Goal: Task Accomplishment & Management: Manage account settings

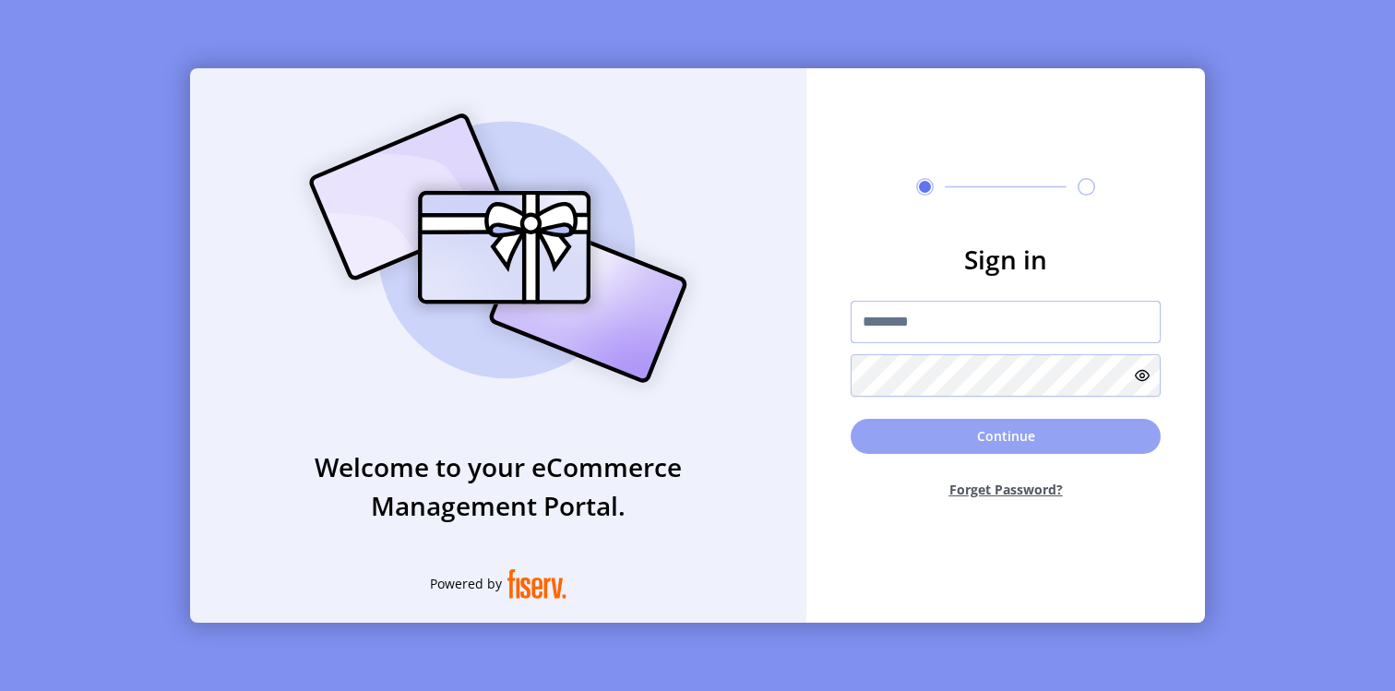
type input "*********"
click at [981, 436] on button "Continue" at bounding box center [1006, 436] width 310 height 35
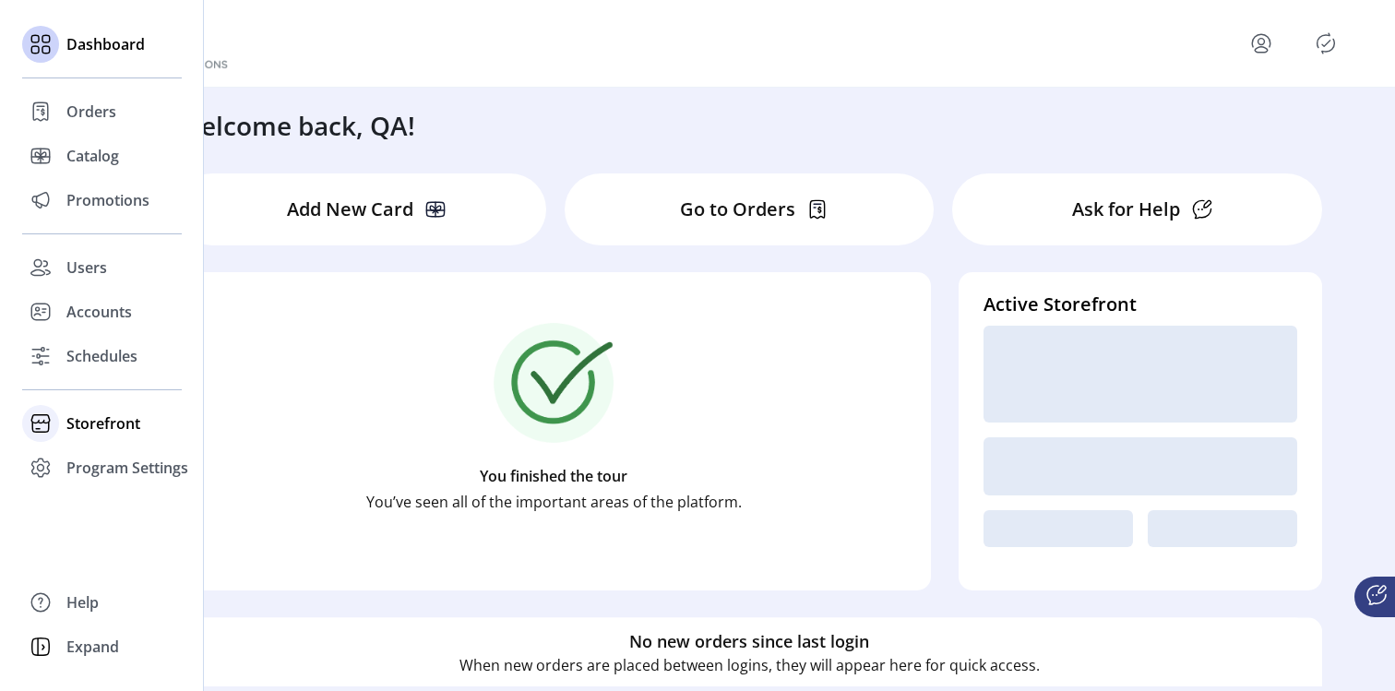
click at [113, 425] on span "Storefront" at bounding box center [103, 423] width 74 height 22
click at [121, 460] on span "Configuration" at bounding box center [114, 460] width 97 height 22
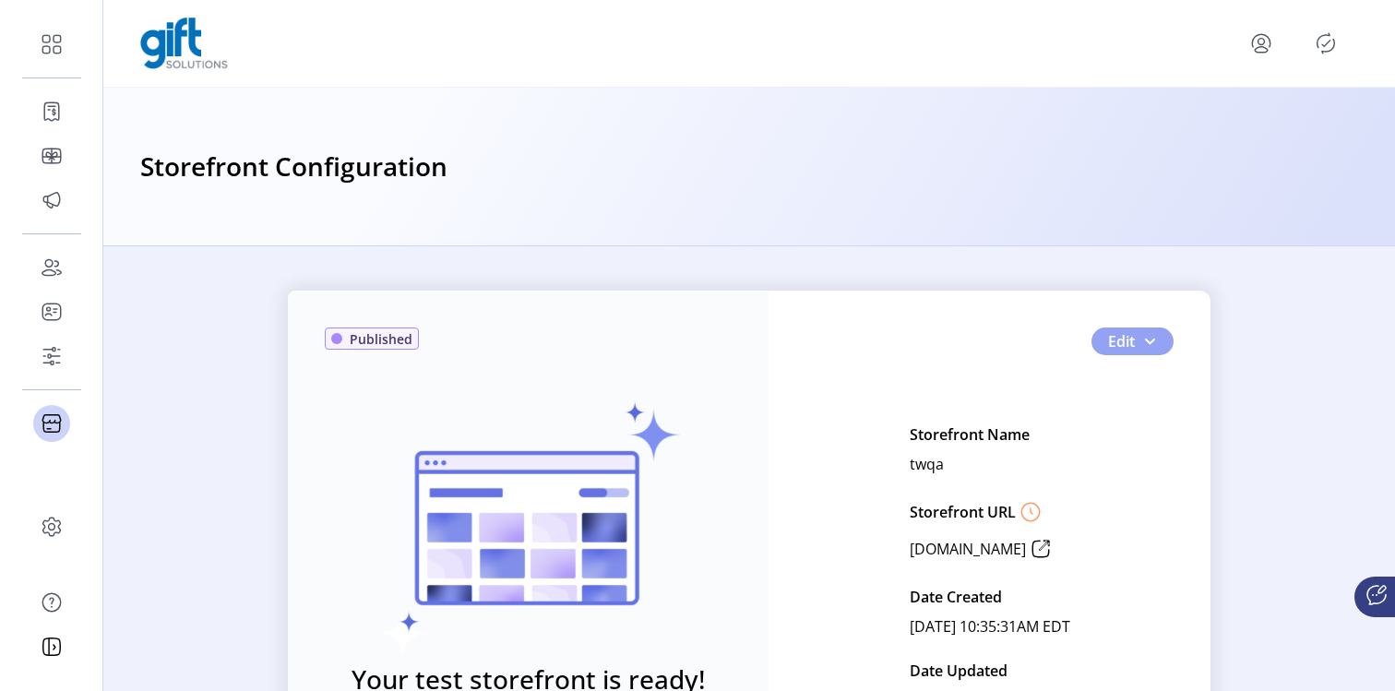
click at [1147, 331] on button "Edit" at bounding box center [1132, 341] width 82 height 28
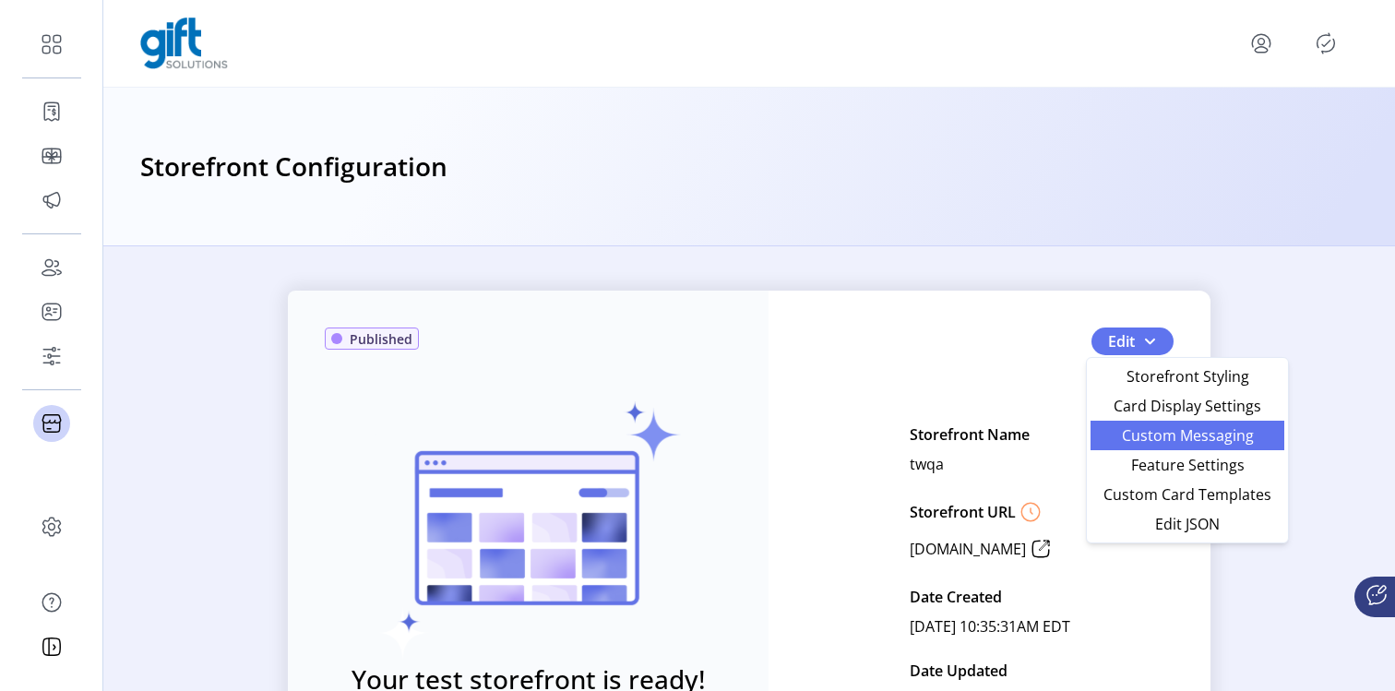
click at [1162, 440] on span "Custom Messaging" at bounding box center [1187, 435] width 172 height 15
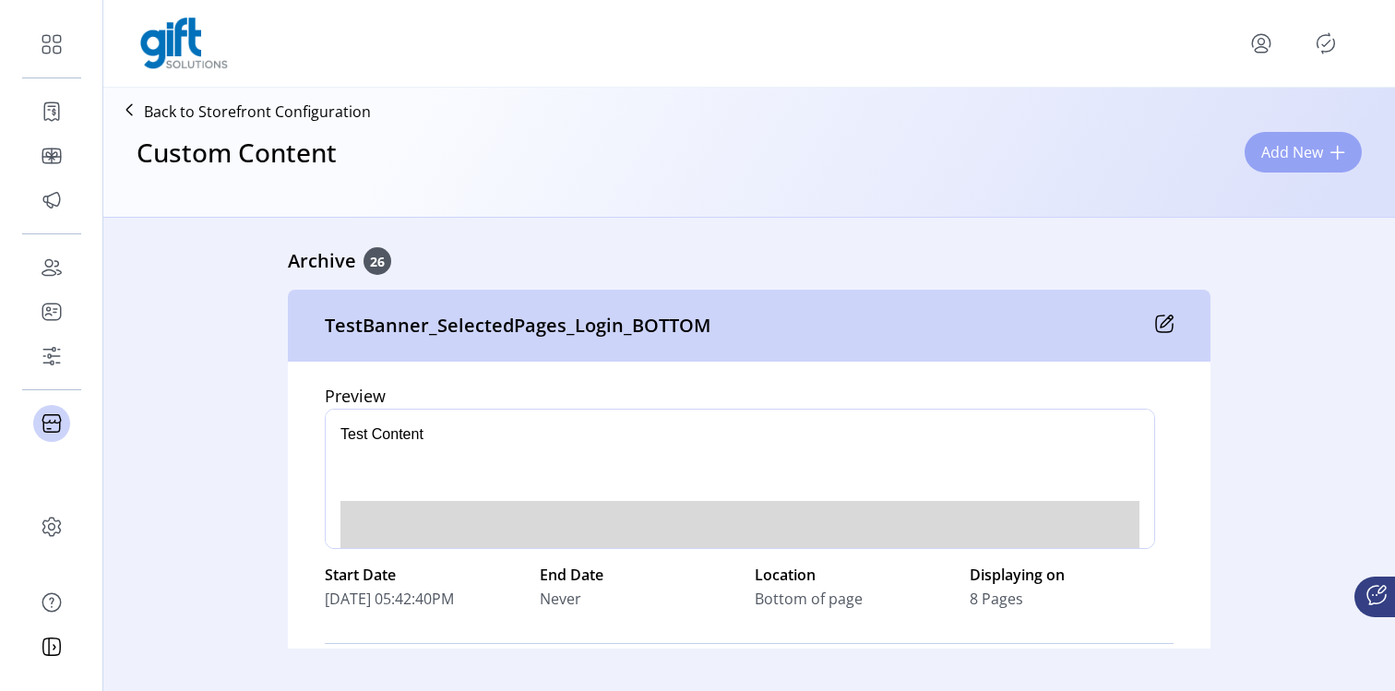
click at [1299, 150] on span "Add New" at bounding box center [1292, 152] width 62 height 22
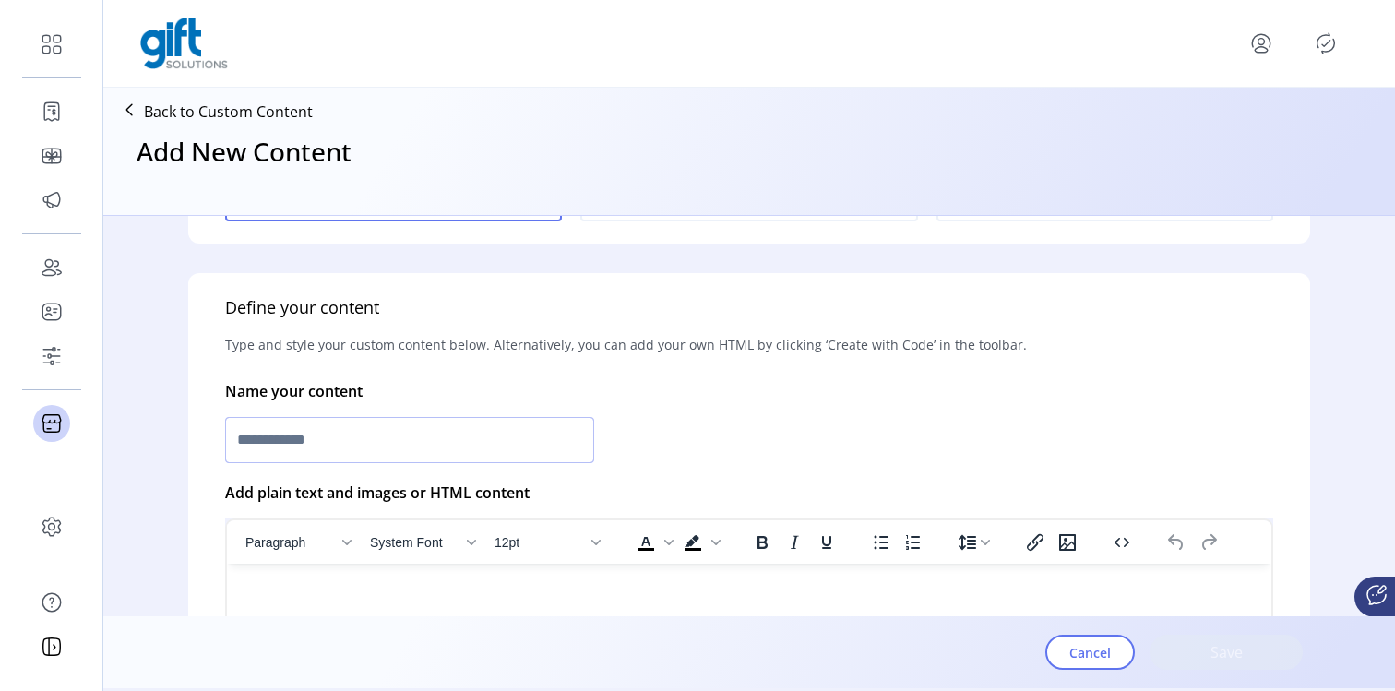
click at [455, 448] on input "text" at bounding box center [409, 440] width 369 height 46
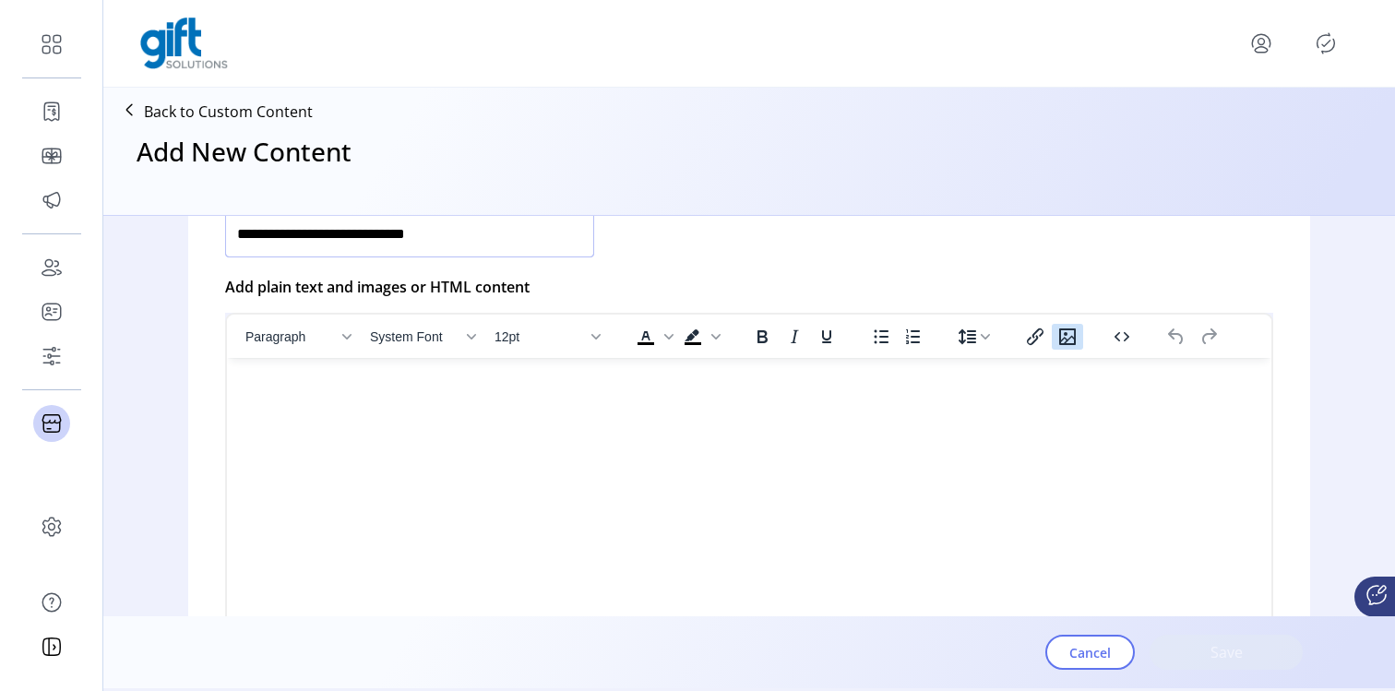
click at [1069, 331] on icon "Insert/edit image" at bounding box center [1067, 337] width 22 height 22
type input "**********"
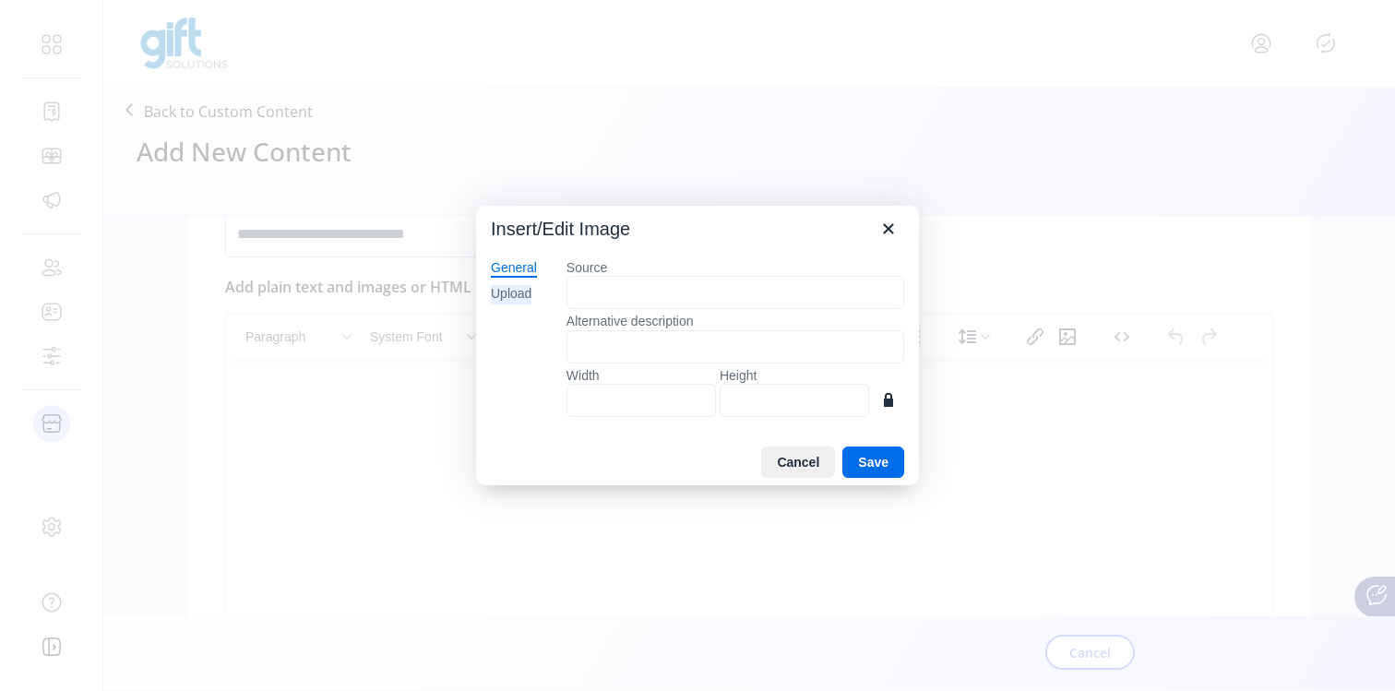
click at [504, 293] on div "Upload" at bounding box center [511, 294] width 41 height 18
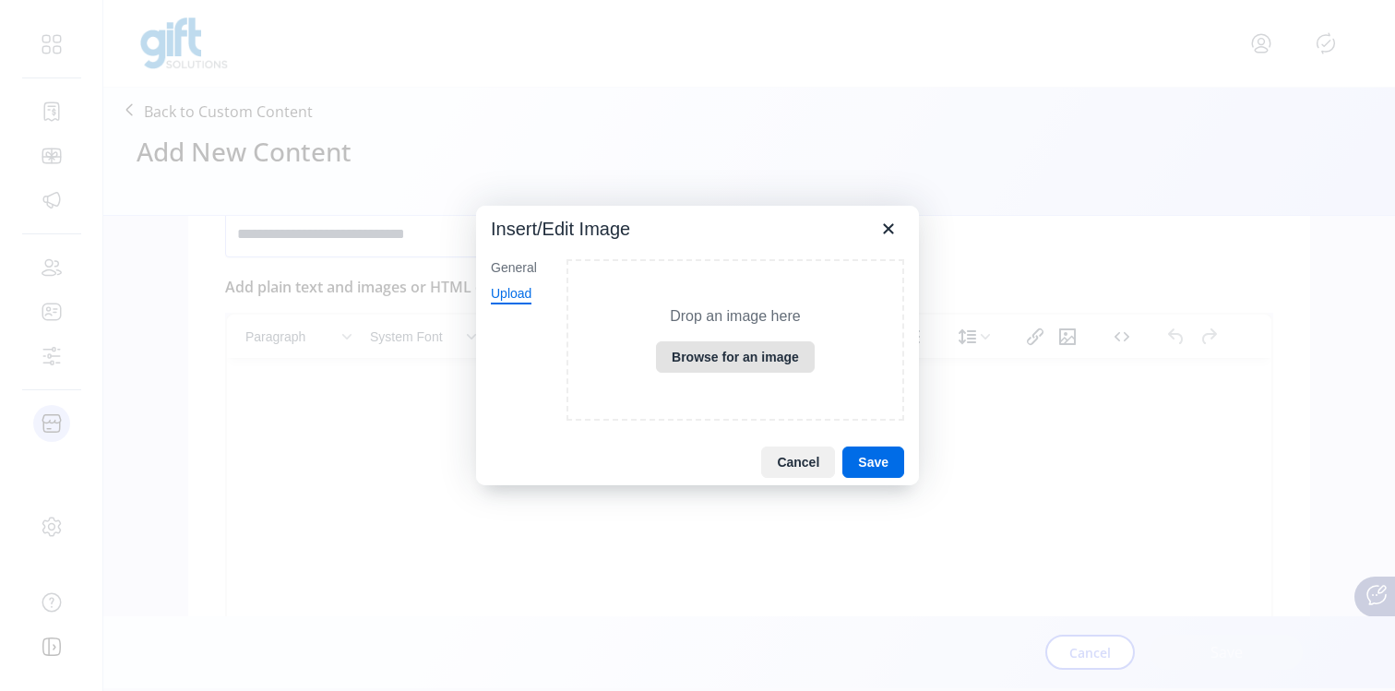
click at [710, 351] on button "Browse for an image" at bounding box center [735, 356] width 159 height 31
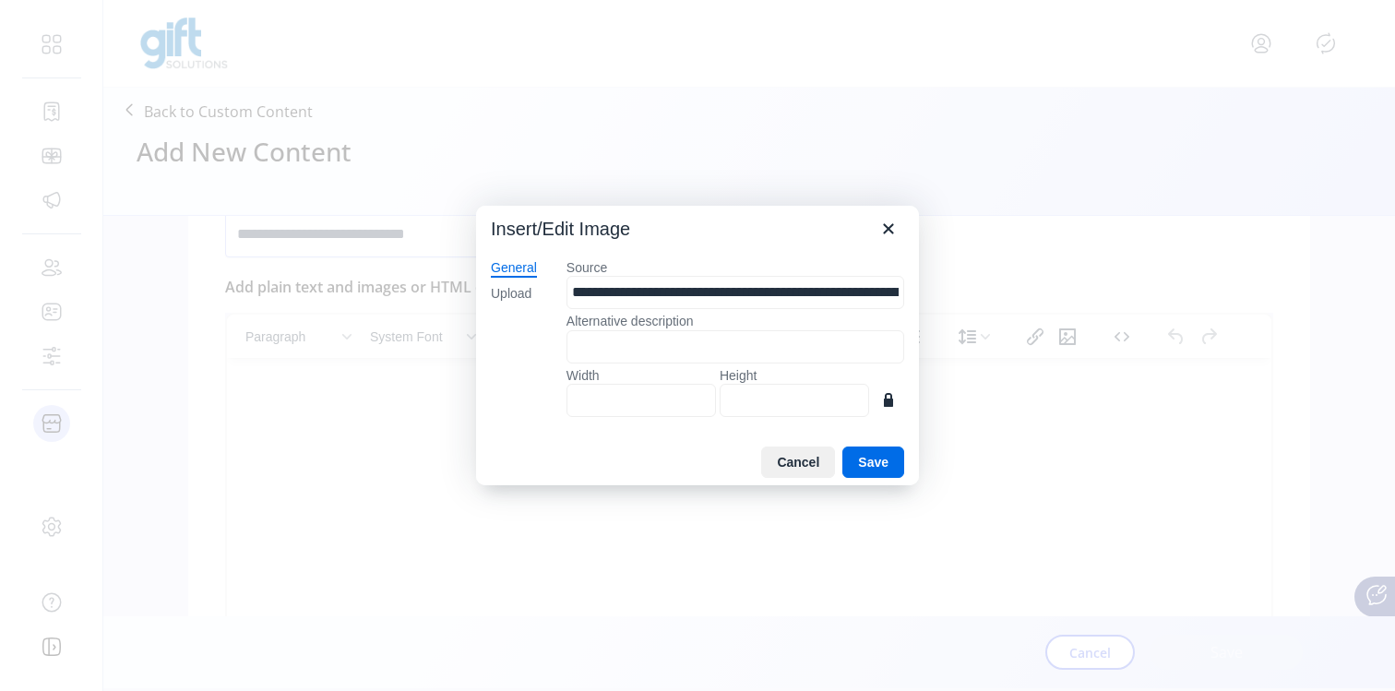
type input "***"
click at [849, 461] on button "Save" at bounding box center [873, 461] width 62 height 31
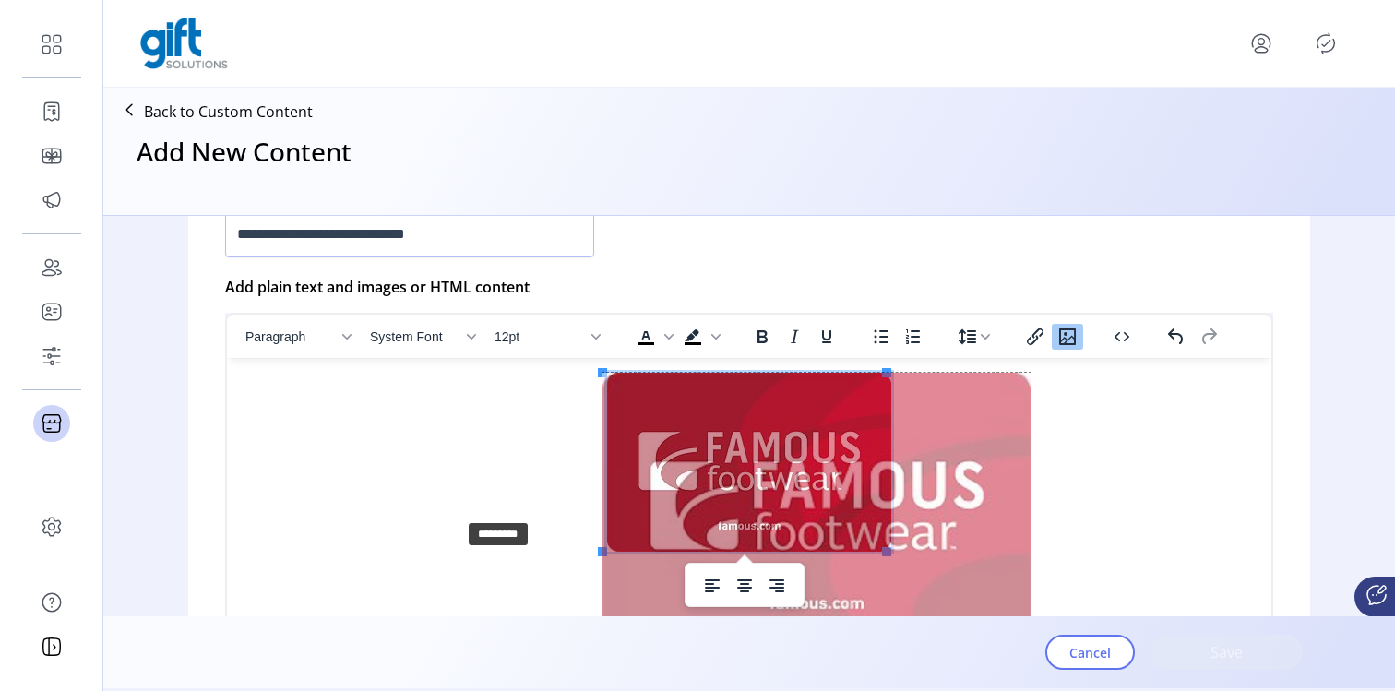
drag, startPoint x: 601, startPoint y: 549, endPoint x: 463, endPoint y: 516, distance: 141.4
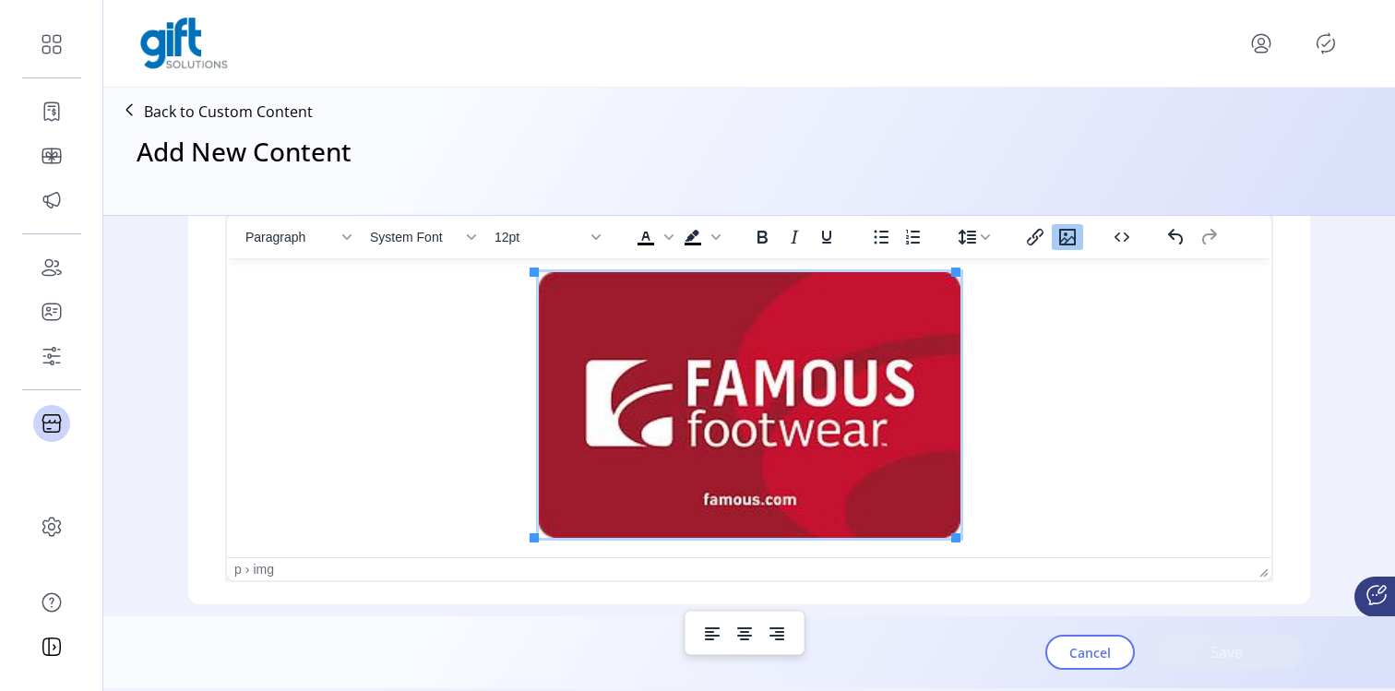
scroll to position [607, 0]
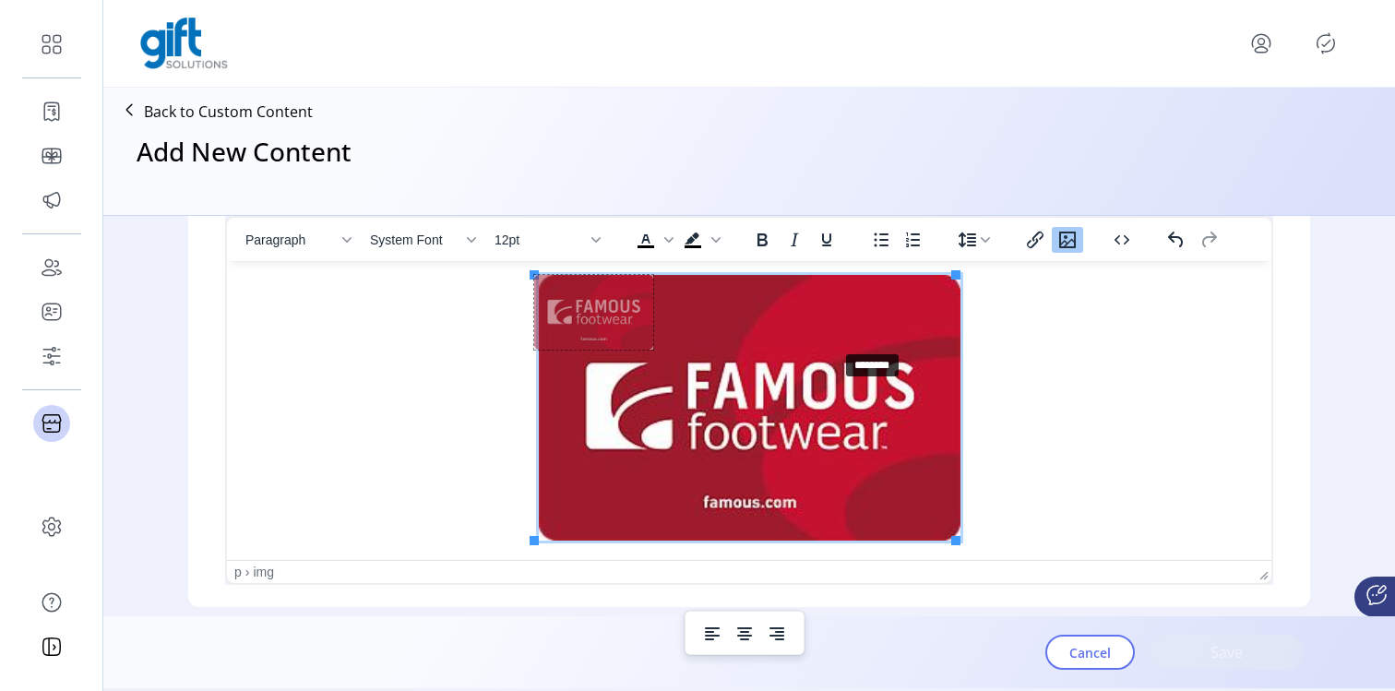
drag, startPoint x: 951, startPoint y: 536, endPoint x: 832, endPoint y: 345, distance: 225.0
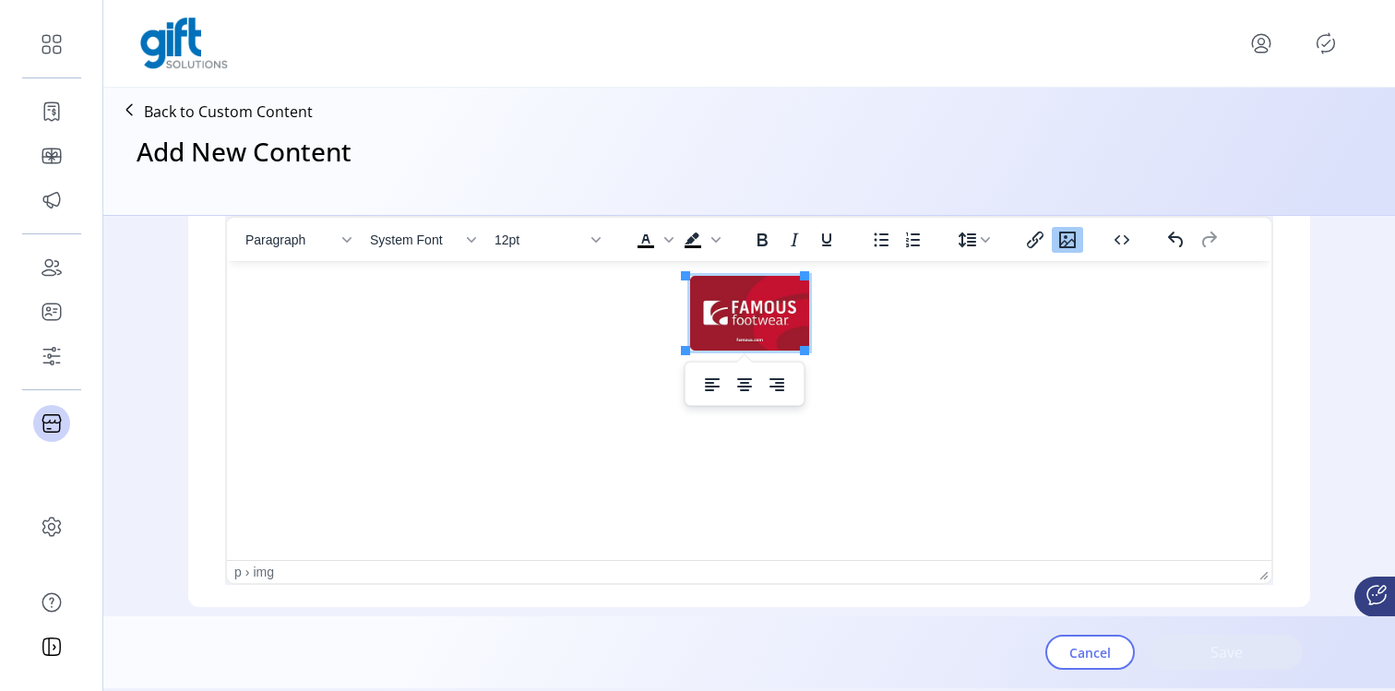
scroll to position [0, 0]
click at [161, 415] on form "**********" at bounding box center [749, 416] width 1181 height 400
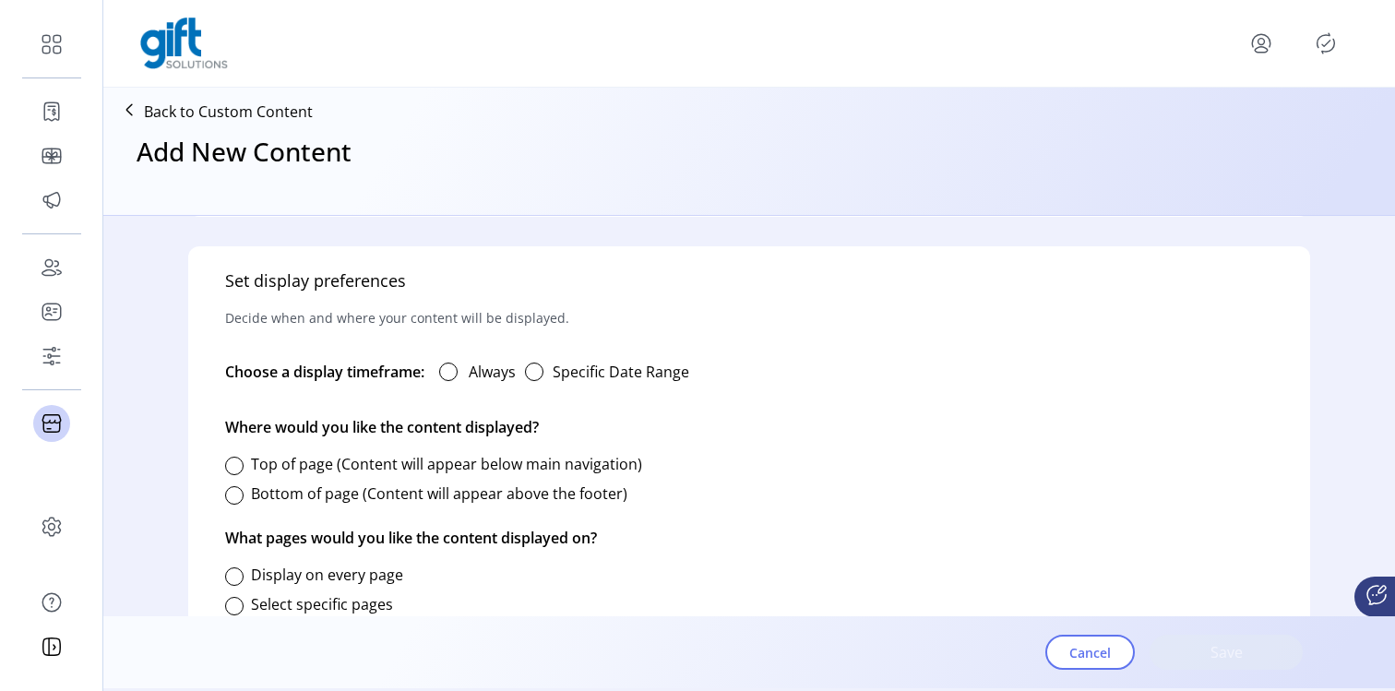
scroll to position [1055, 0]
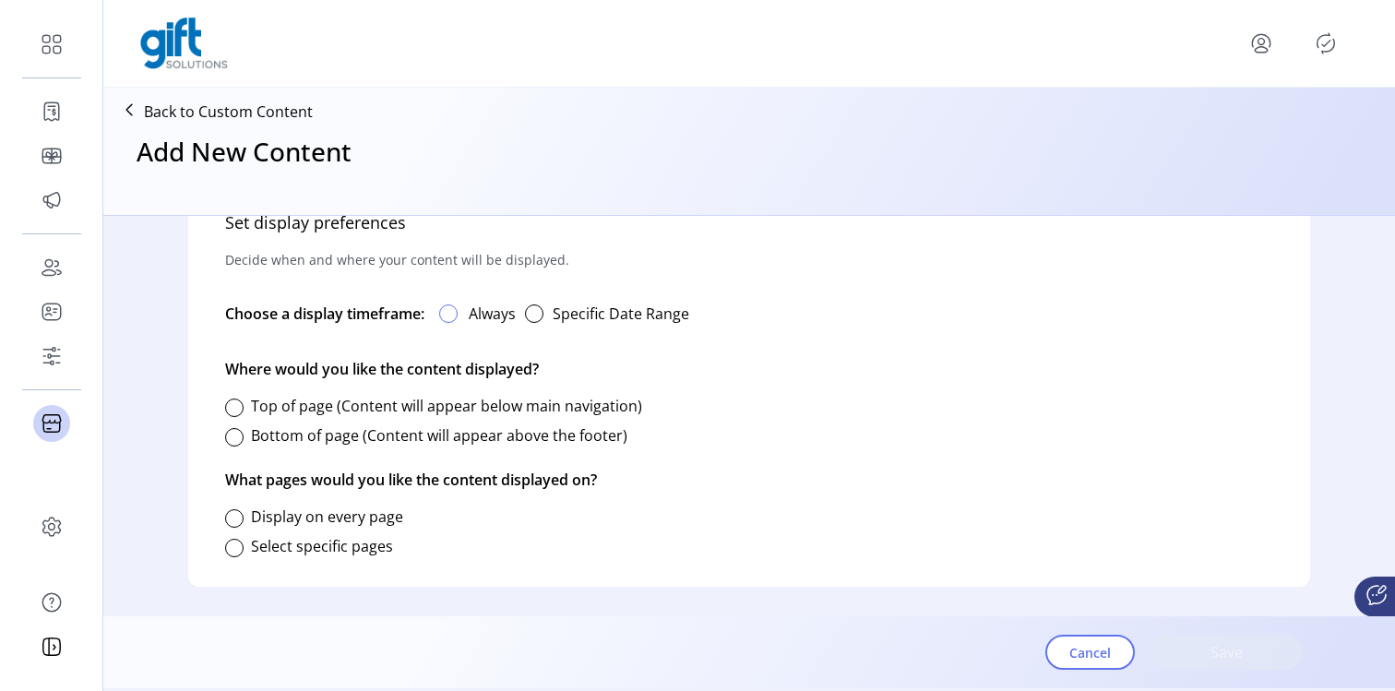
click at [451, 313] on div at bounding box center [448, 313] width 18 height 18
click at [541, 310] on div "button" at bounding box center [534, 313] width 18 height 18
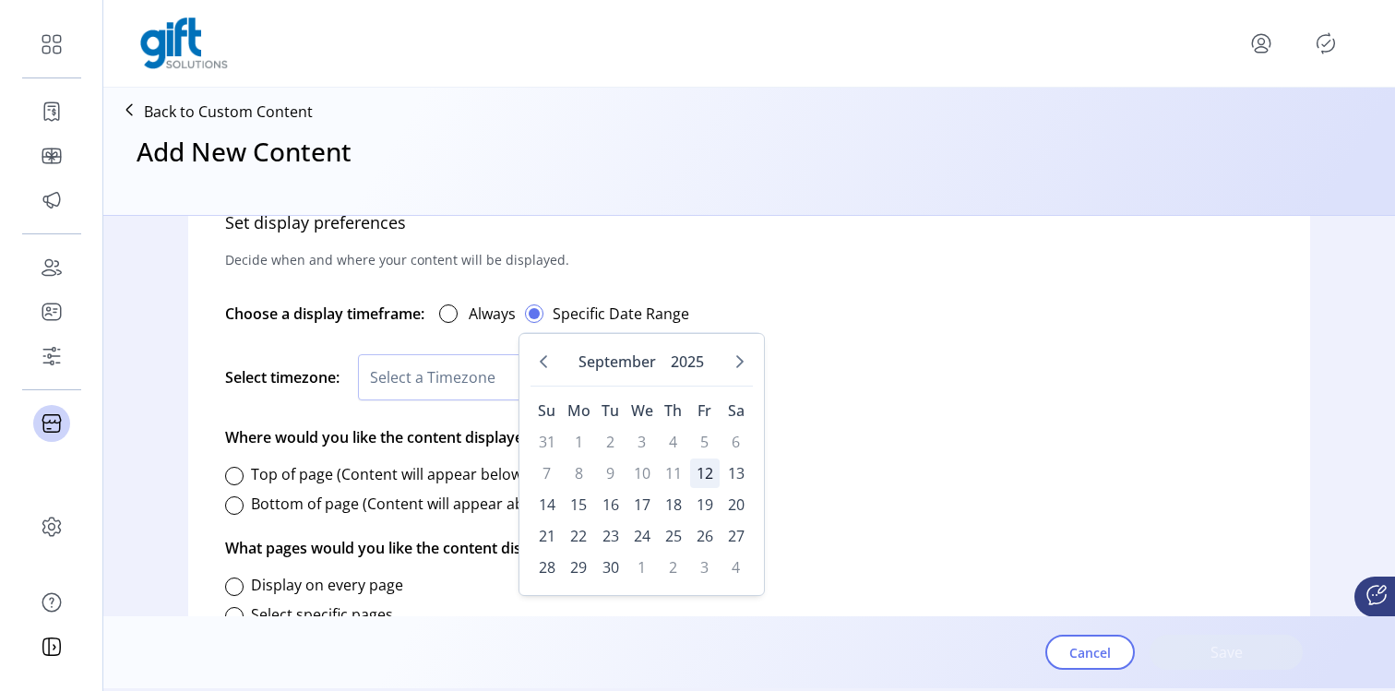
click at [709, 474] on span "12" at bounding box center [705, 473] width 30 height 30
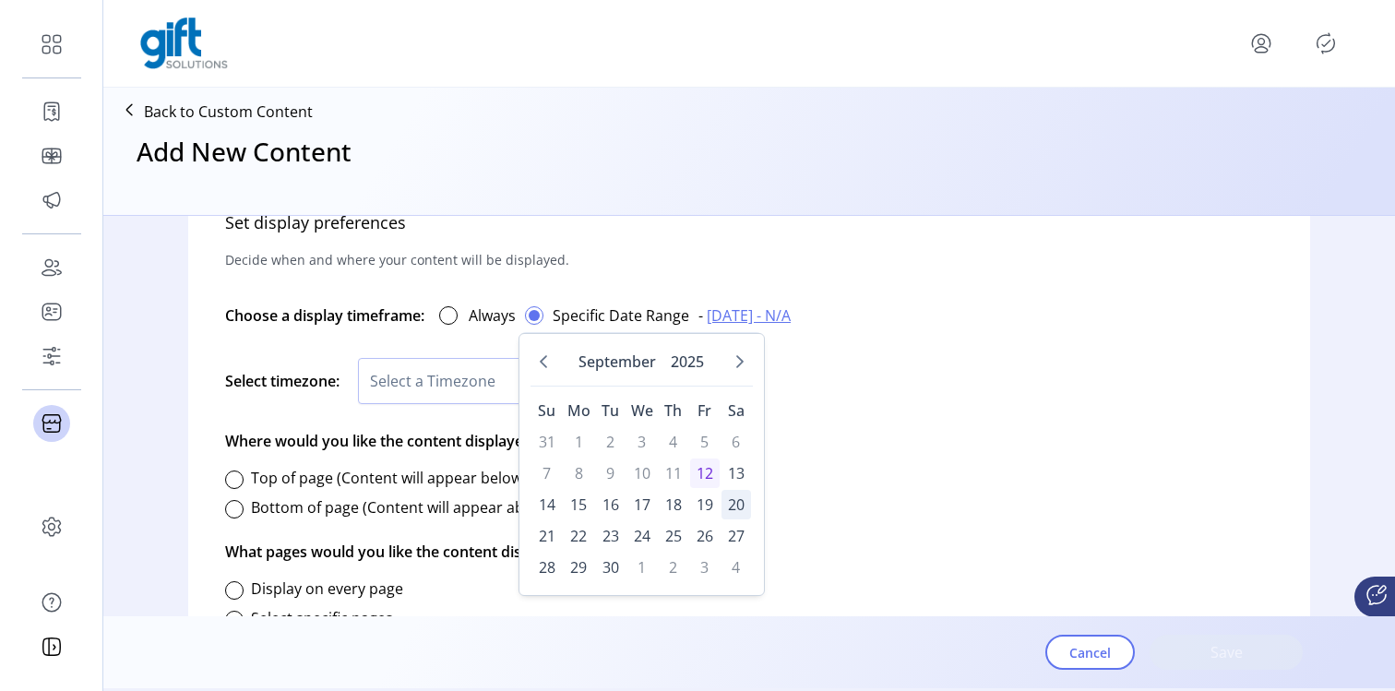
click at [737, 513] on span "20" at bounding box center [736, 505] width 30 height 30
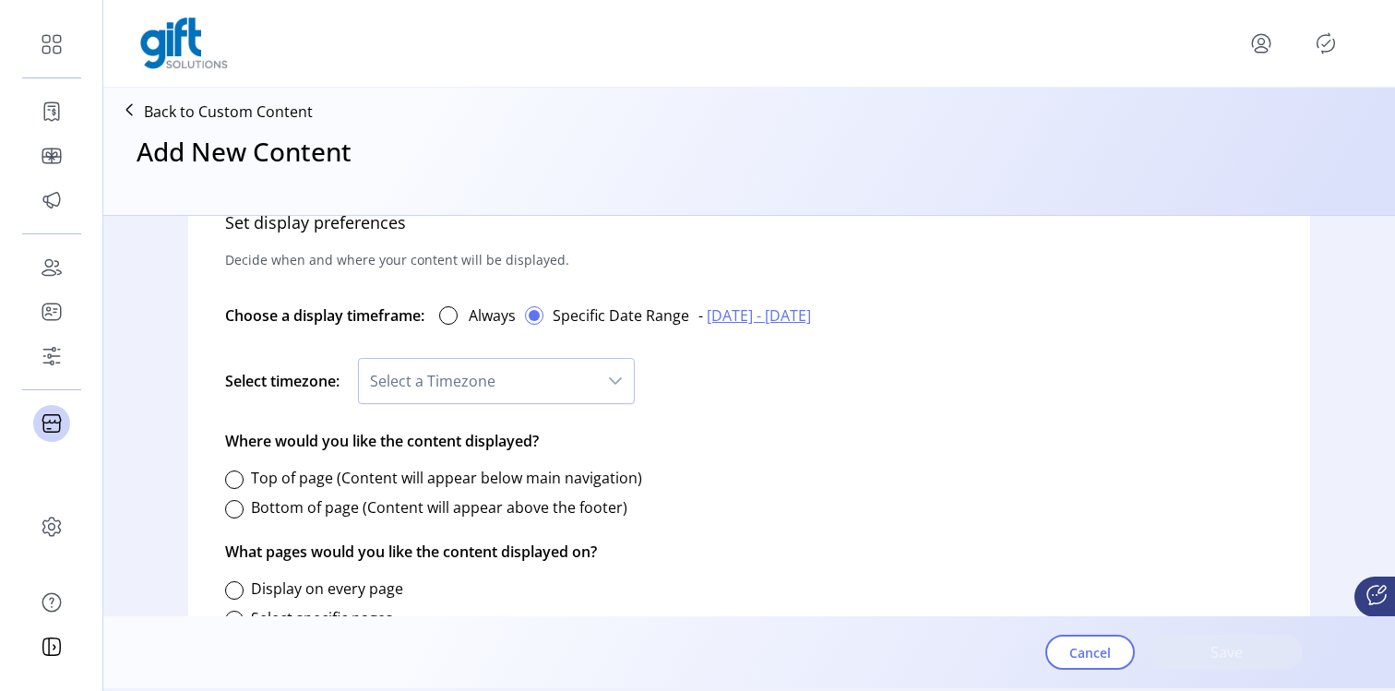
click at [937, 498] on div "Set display preferences Decide when and where your content will be displayed. C…" at bounding box center [749, 423] width 1122 height 470
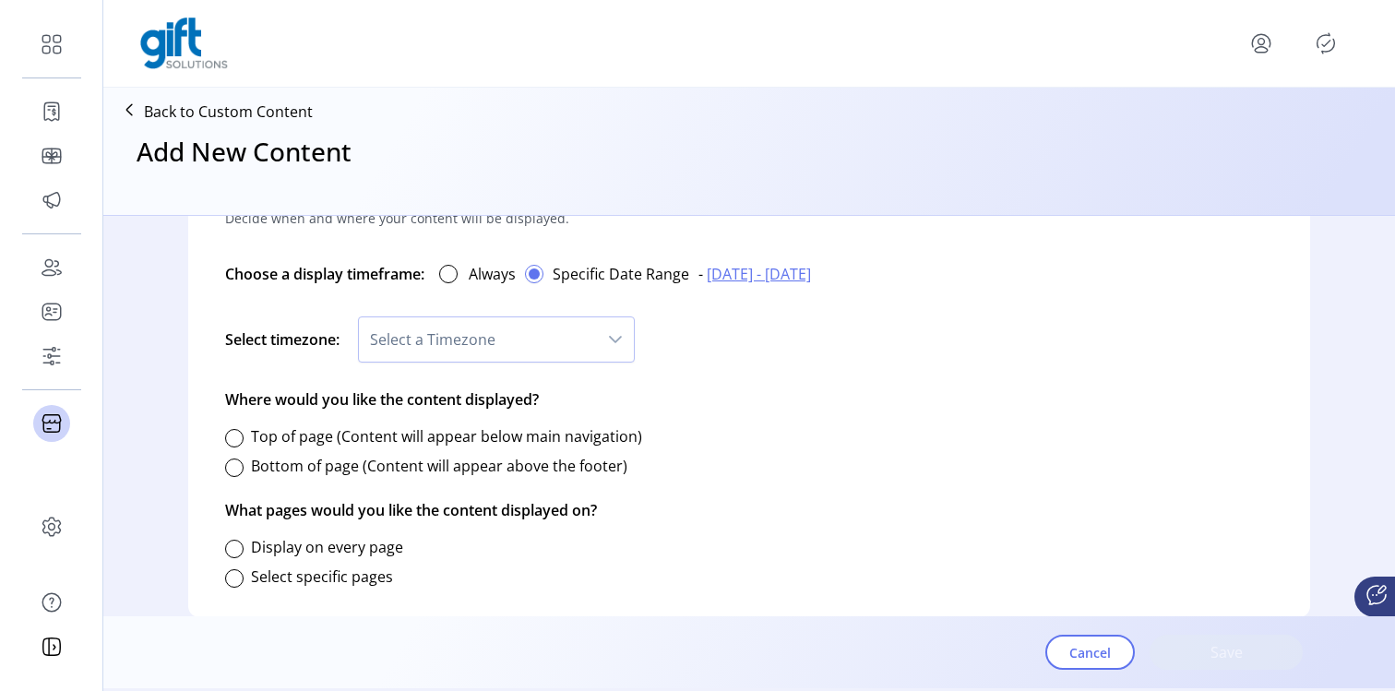
scroll to position [1127, 0]
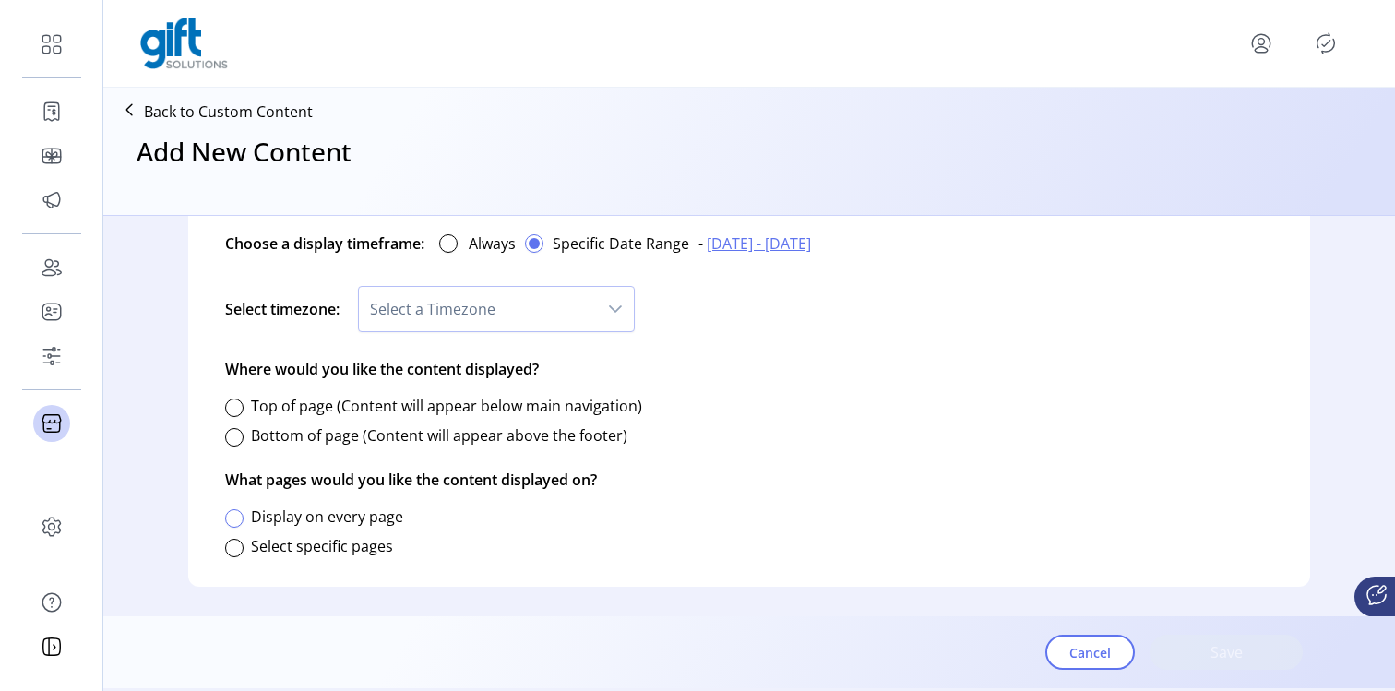
click at [234, 516] on div at bounding box center [234, 518] width 18 height 18
click at [239, 439] on div at bounding box center [234, 437] width 18 height 18
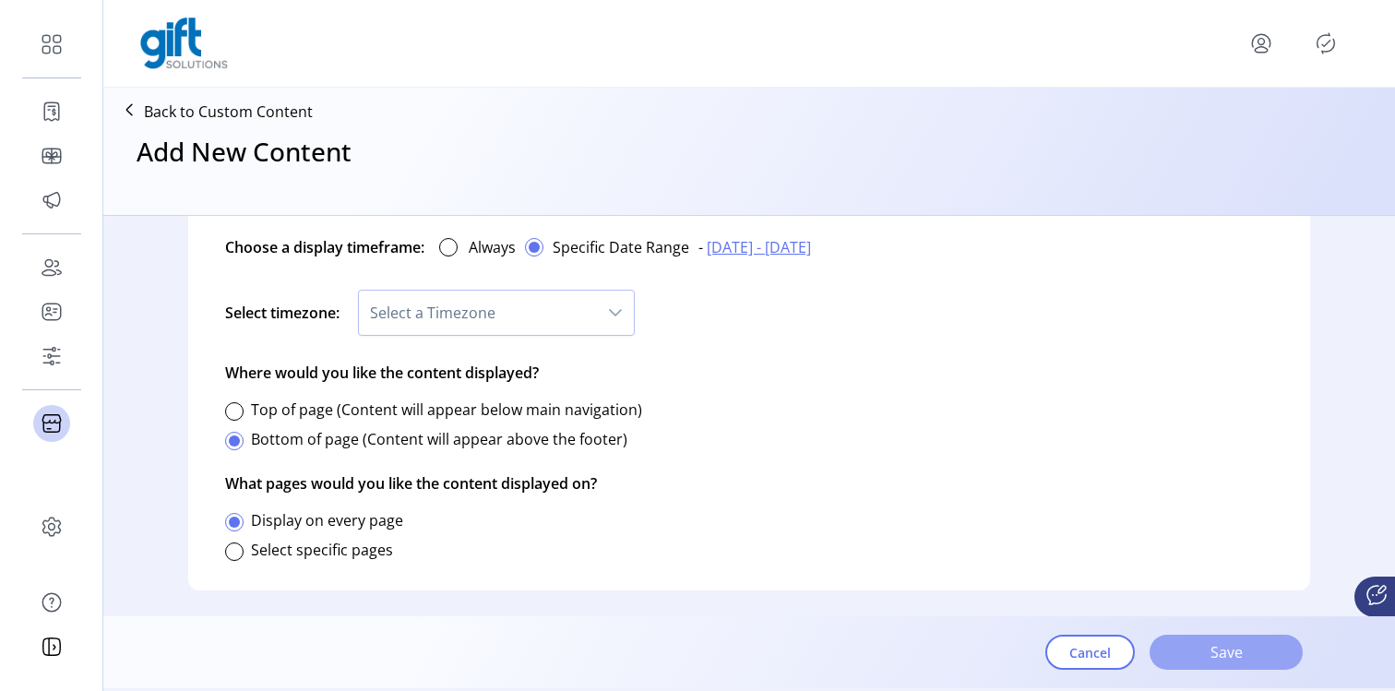
click at [1205, 654] on span "Save" at bounding box center [1225, 652] width 105 height 22
click at [623, 317] on icon "dropdown trigger" at bounding box center [615, 312] width 15 height 15
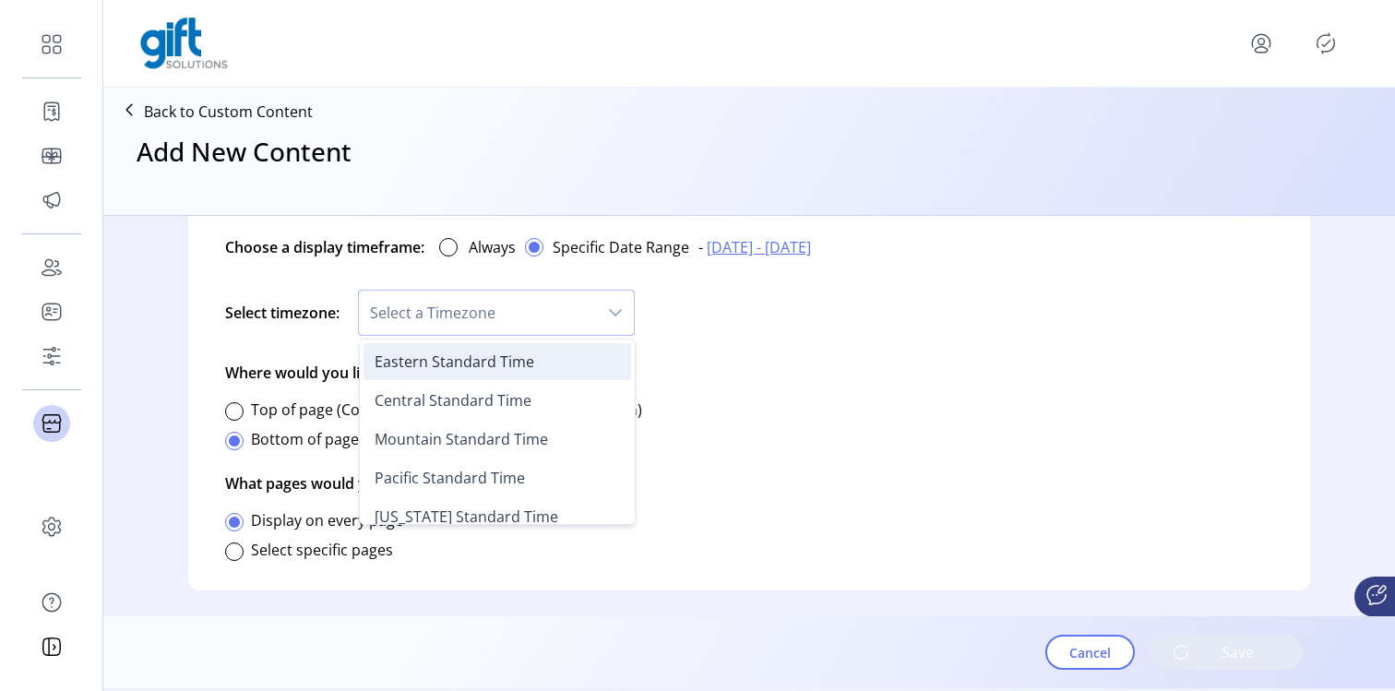
click at [570, 365] on li "Eastern Standard Time" at bounding box center [497, 361] width 268 height 37
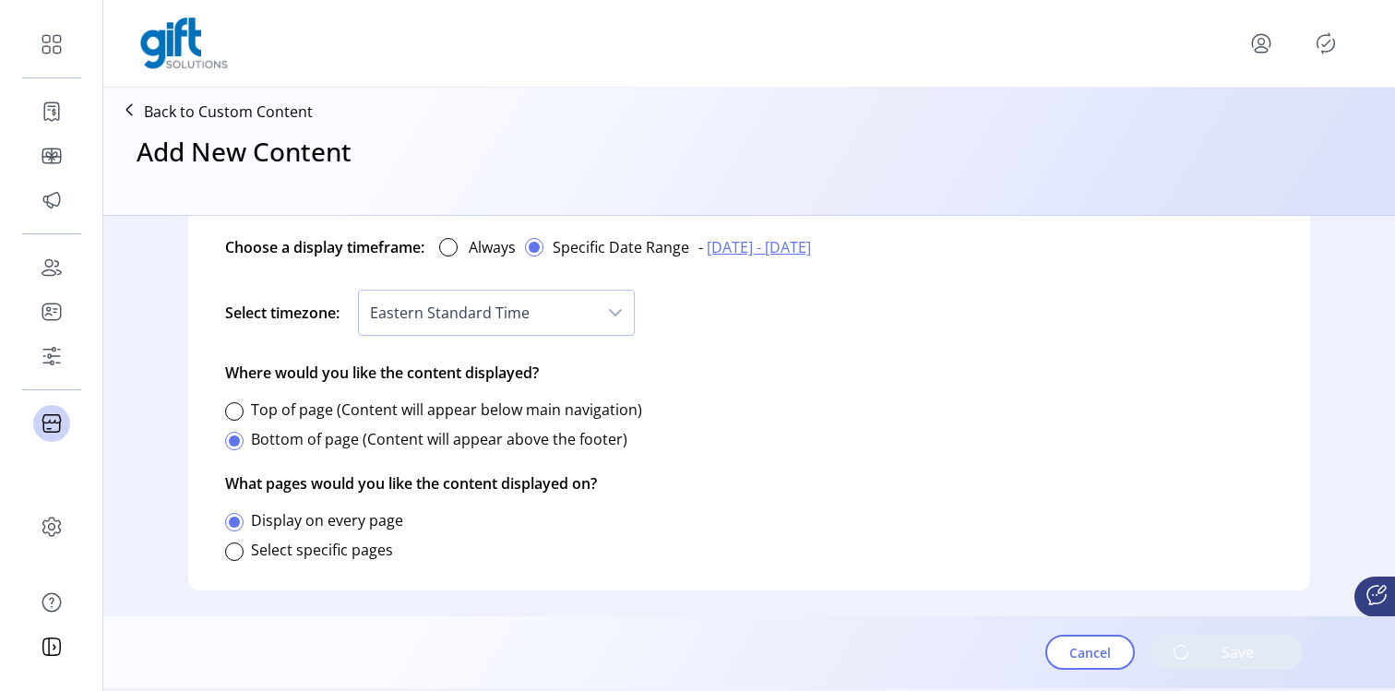
click at [847, 401] on div "Set display preferences Decide when and where your content will be displayed. C…" at bounding box center [749, 355] width 1122 height 470
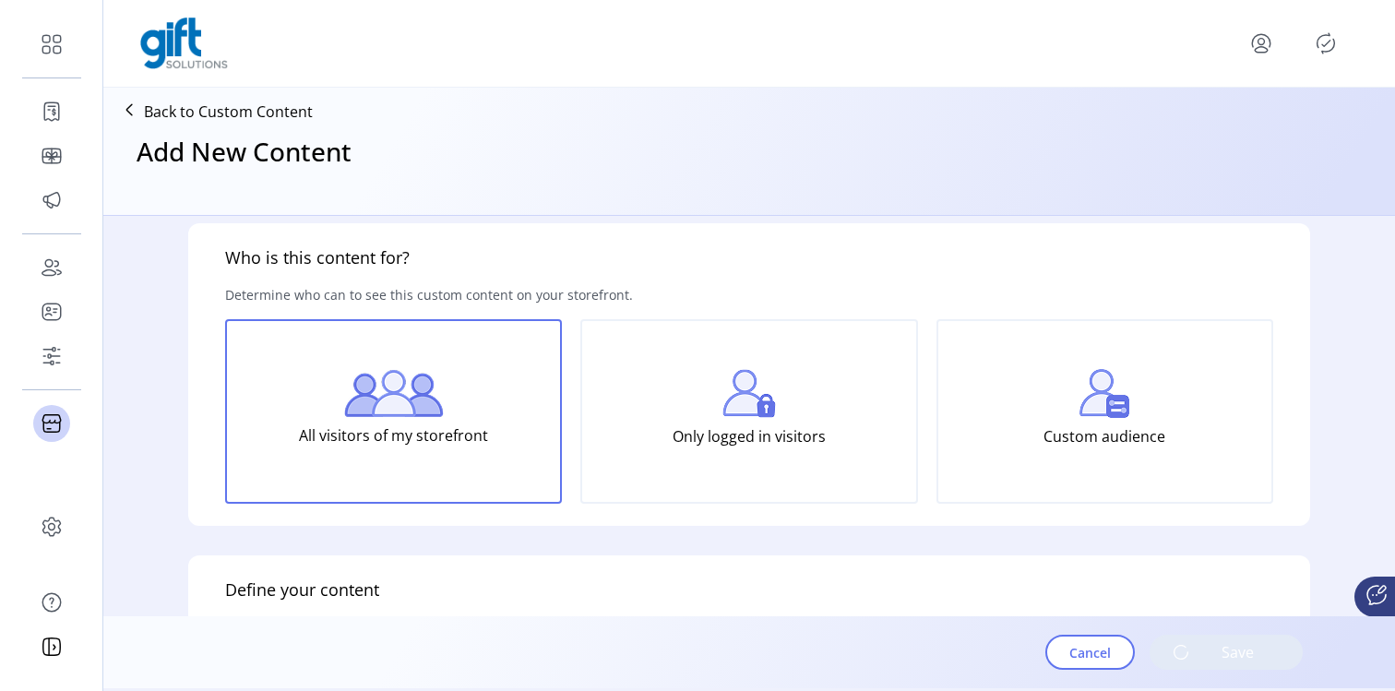
scroll to position [0, 0]
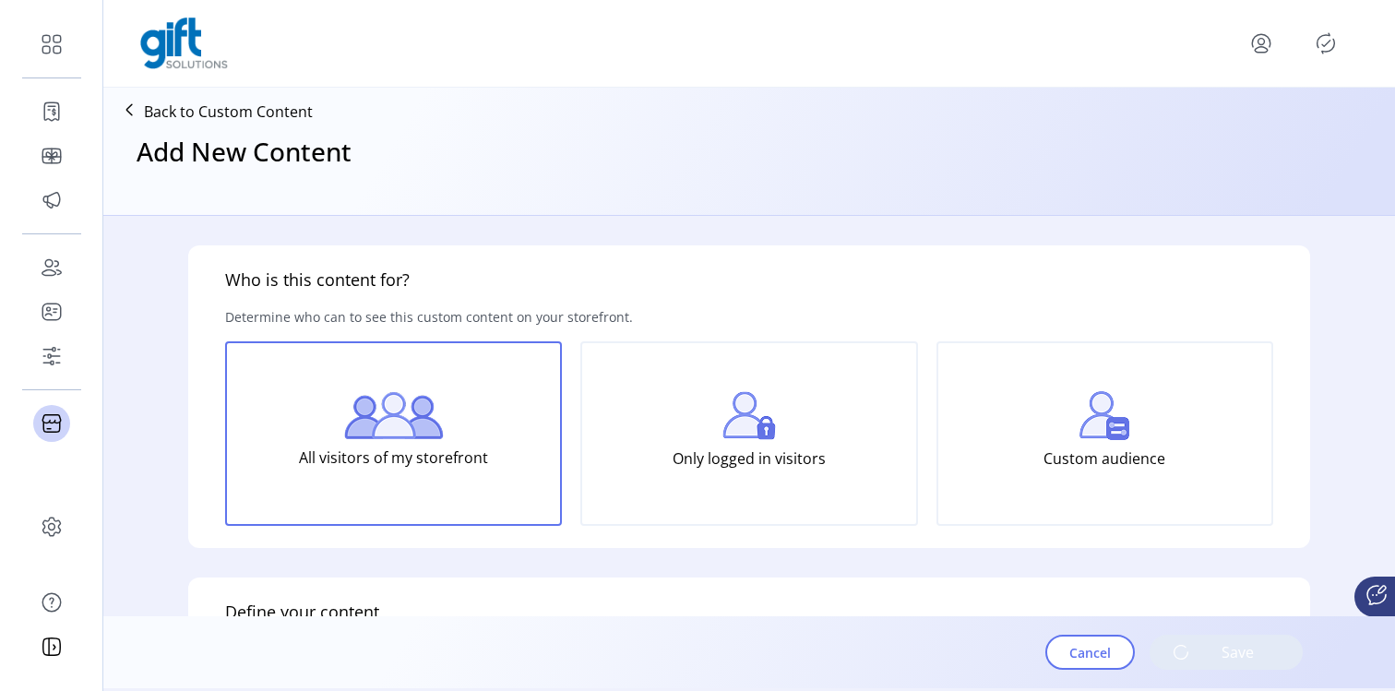
click at [1188, 660] on p-button "Save" at bounding box center [1225, 652] width 153 height 35
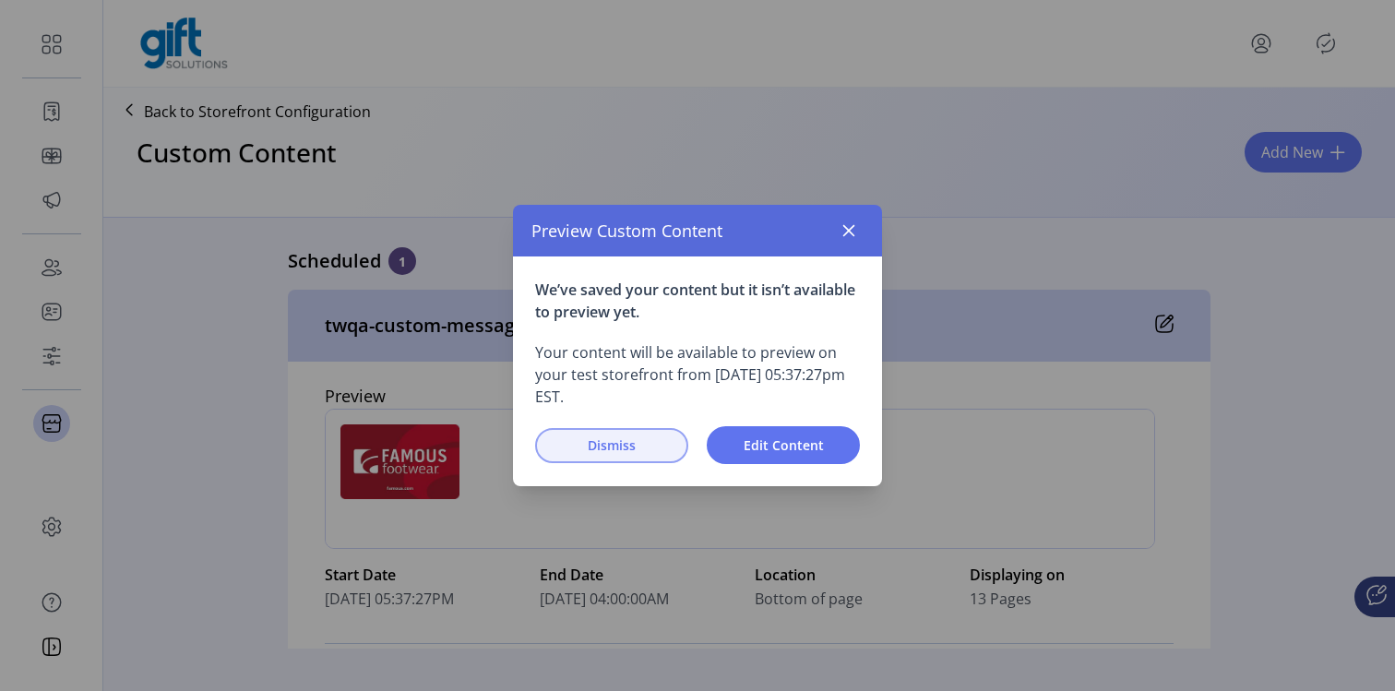
click at [641, 441] on span "Dismiss" at bounding box center [611, 444] width 105 height 19
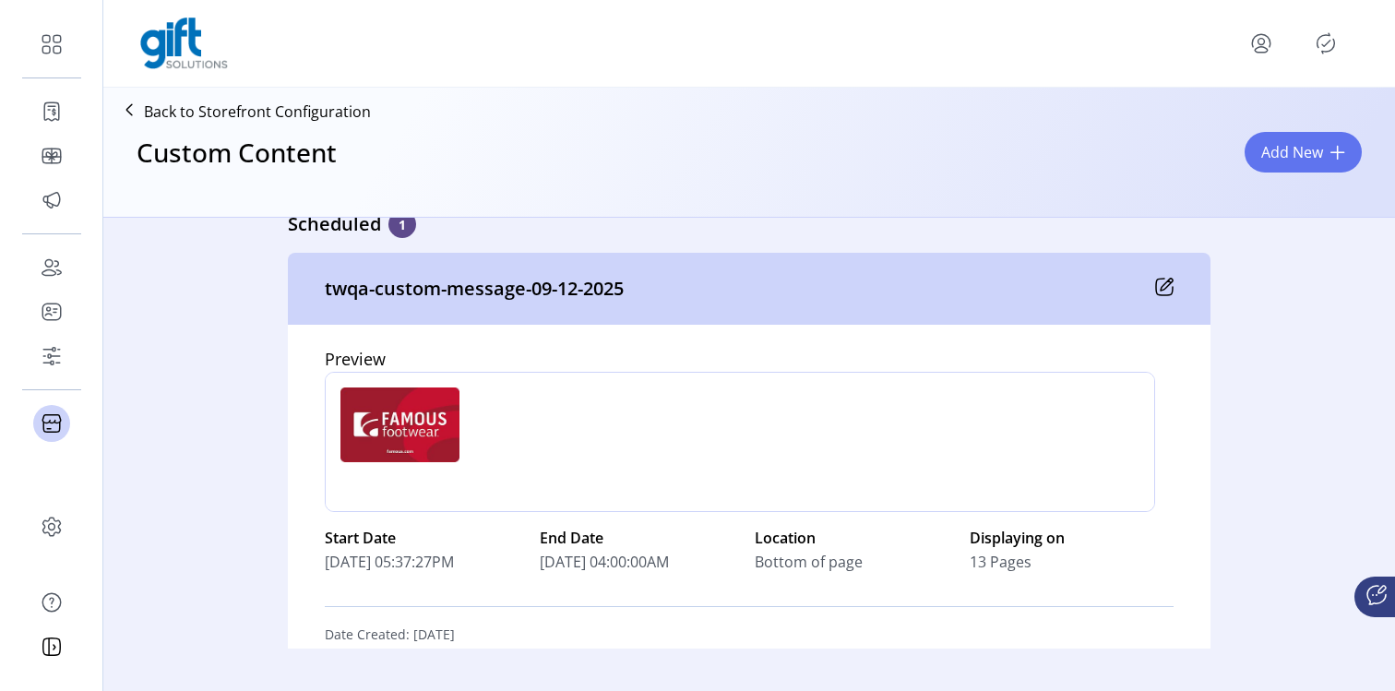
click at [1162, 293] on icon at bounding box center [1164, 287] width 18 height 18
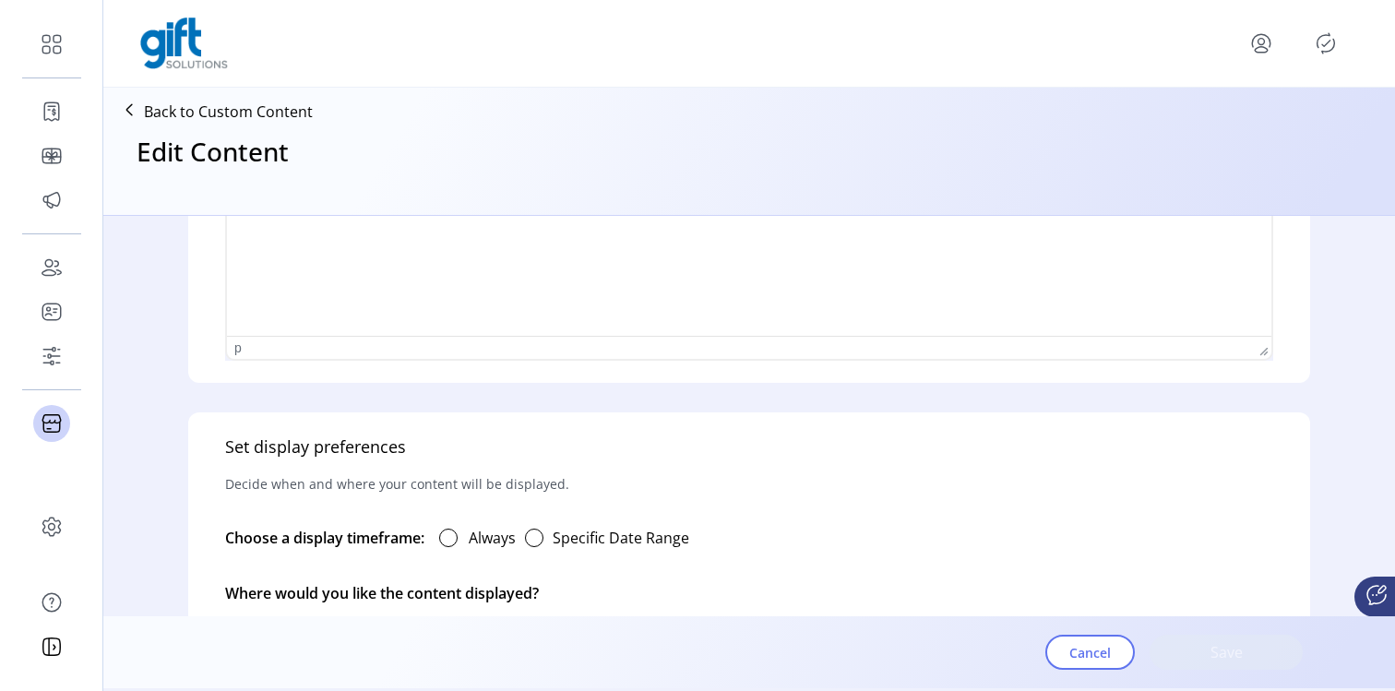
type input "**********"
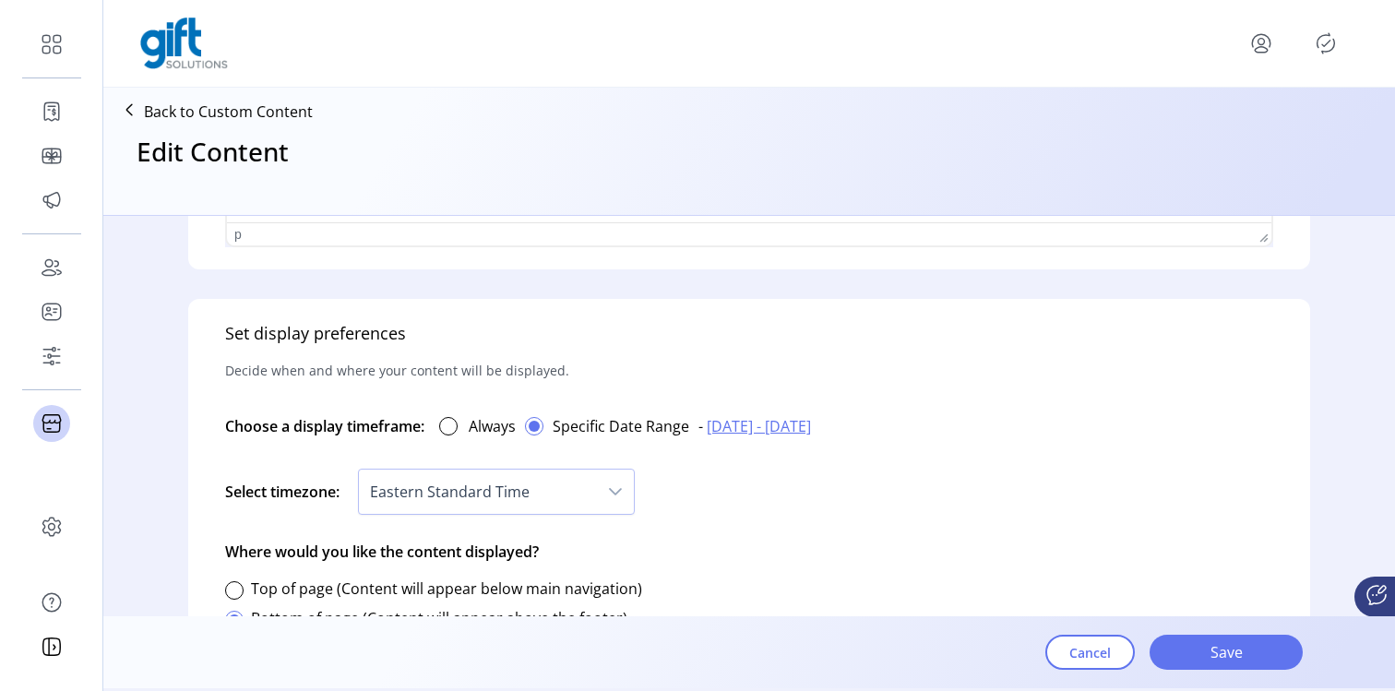
click at [737, 424] on span "[DATE] - [DATE]" at bounding box center [759, 426] width 104 height 22
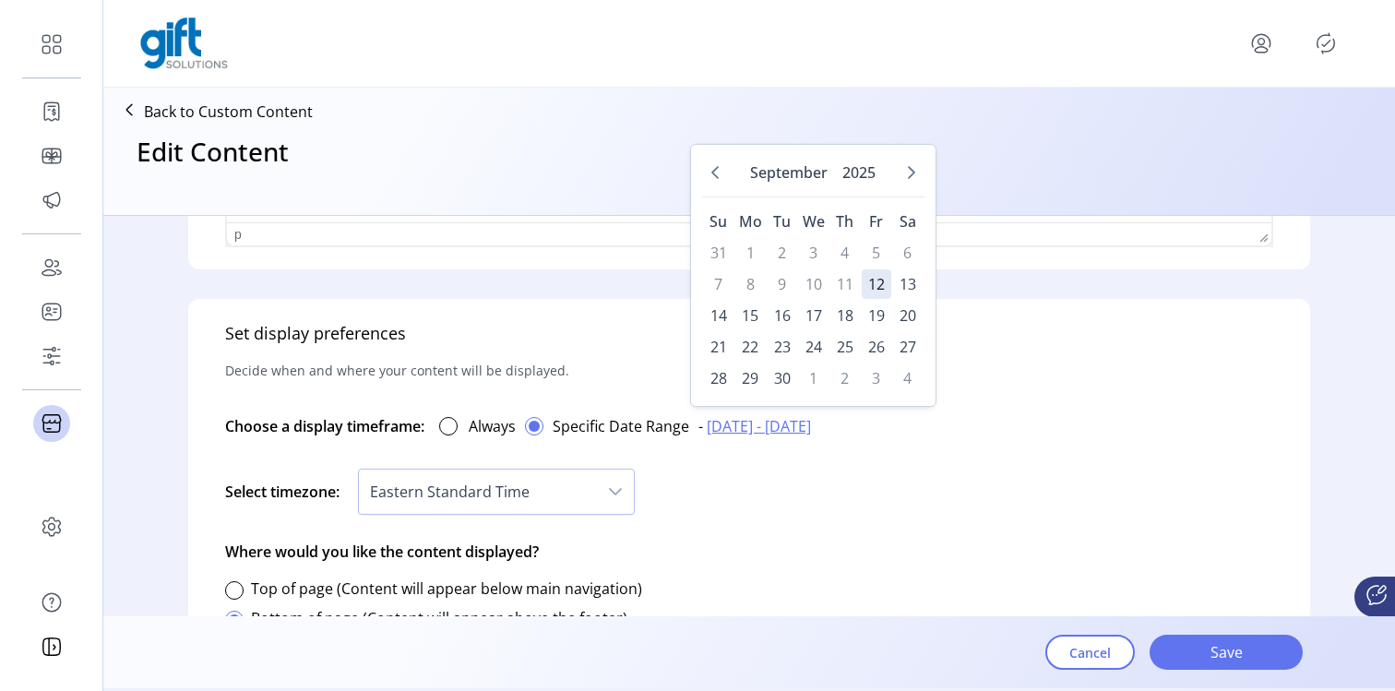
click at [947, 482] on div "Select timezone: Eastern Standard Time" at bounding box center [749, 492] width 1048 height 68
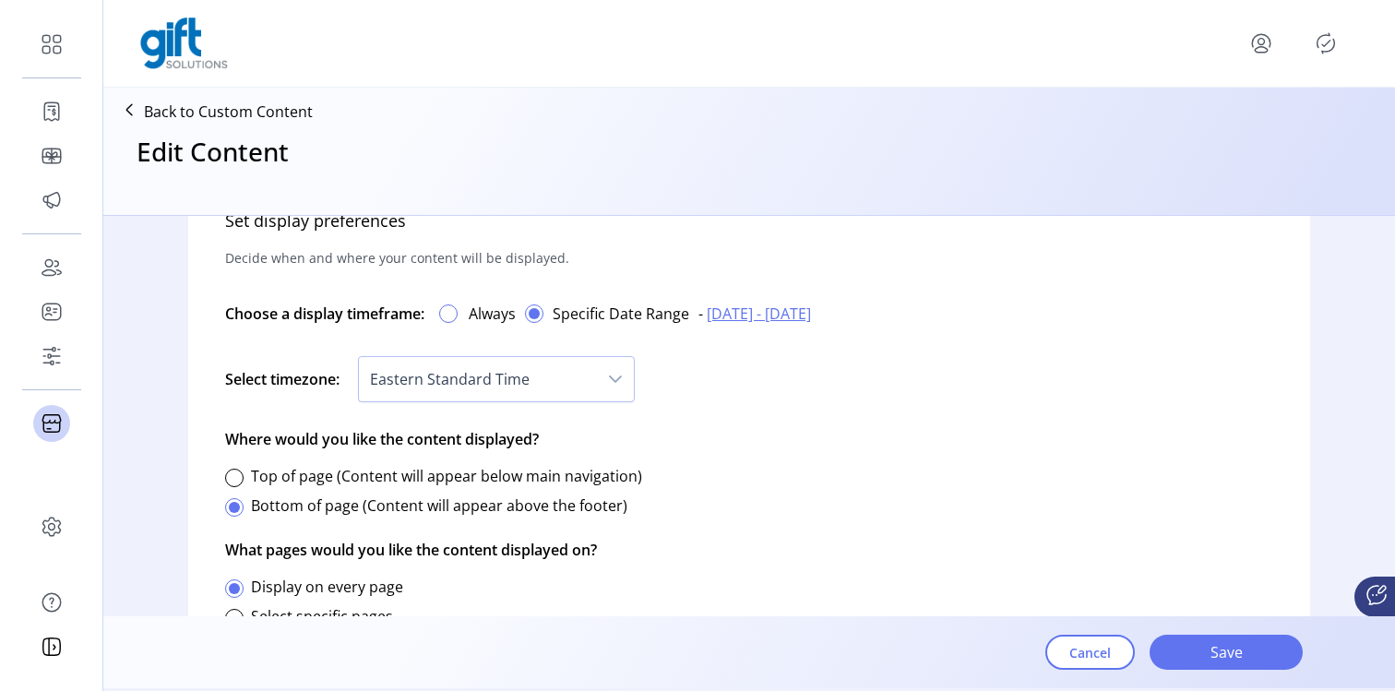
click at [454, 314] on div at bounding box center [448, 313] width 18 height 18
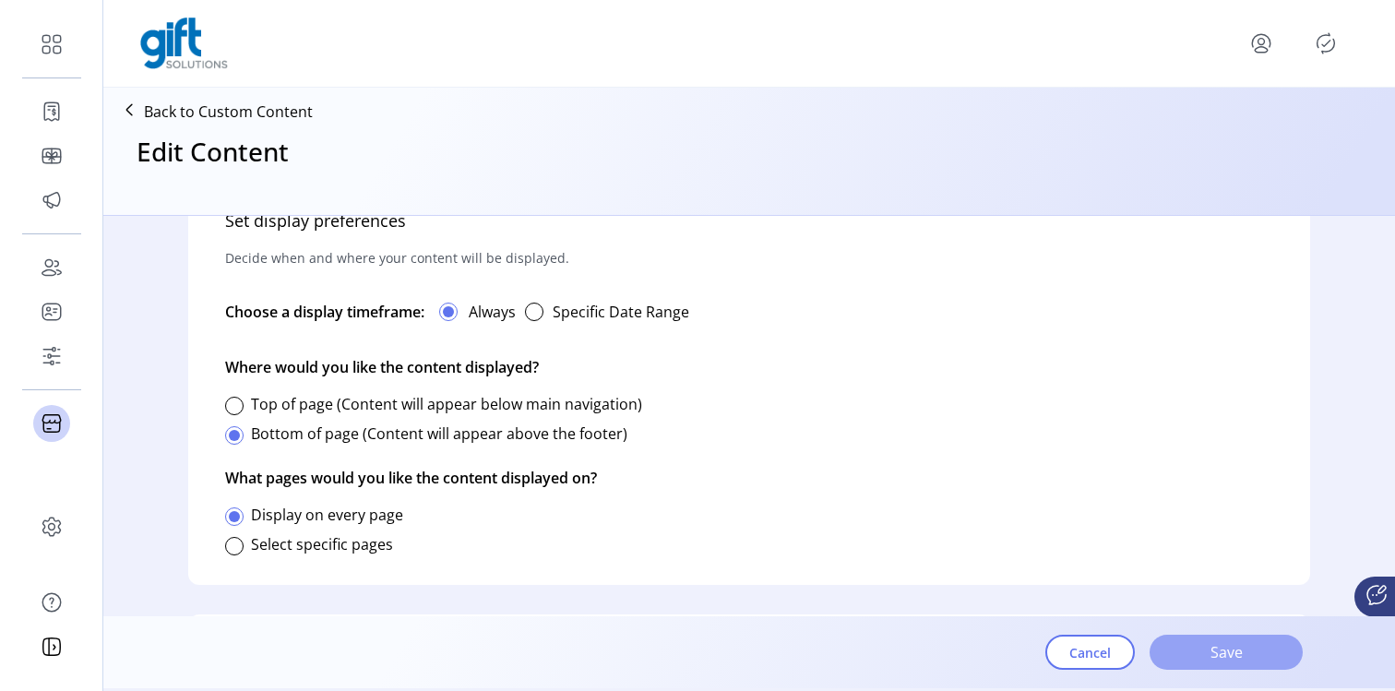
click at [1200, 639] on button "Save" at bounding box center [1225, 652] width 153 height 35
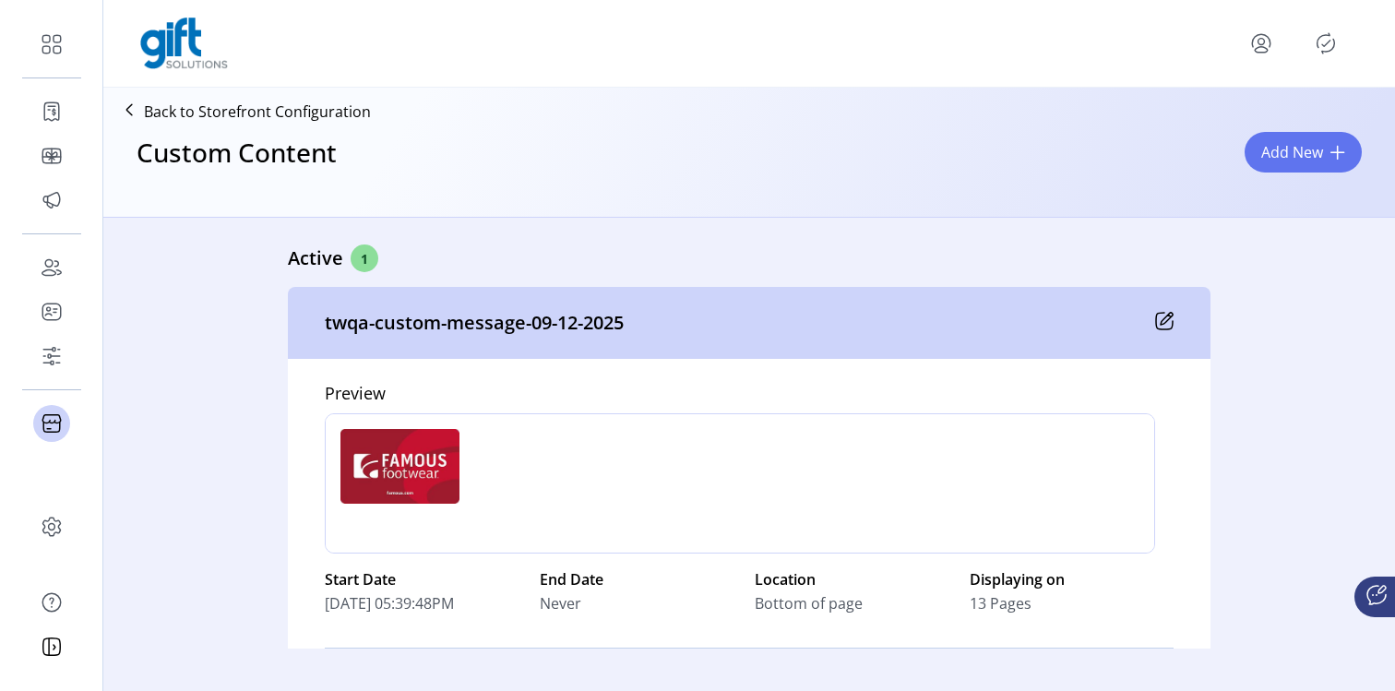
click at [1264, 44] on icon "menu" at bounding box center [1261, 44] width 30 height 30
click at [1333, 52] on icon "Publisher Panel" at bounding box center [1326, 44] width 30 height 30
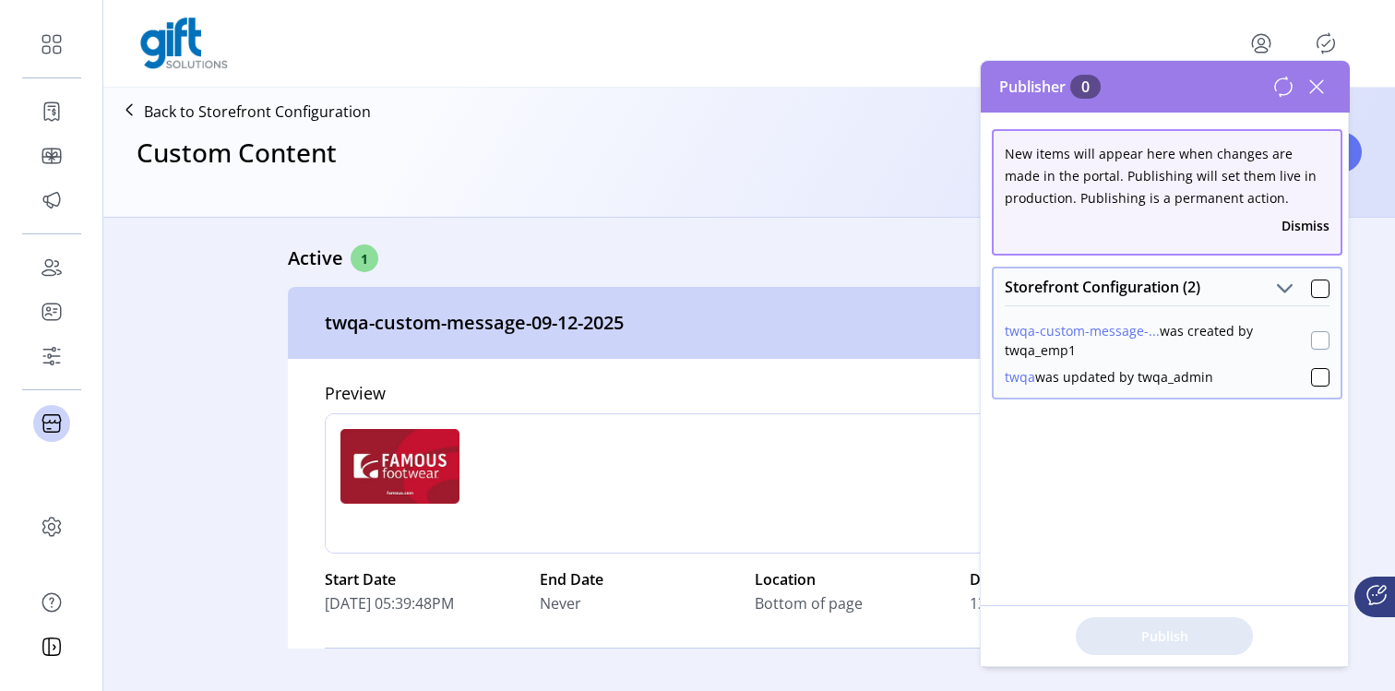
click at [1314, 340] on div at bounding box center [1320, 340] width 18 height 18
click at [1314, 337] on icon at bounding box center [1320, 340] width 13 height 13
click at [1312, 339] on div at bounding box center [1320, 340] width 18 height 18
click at [1163, 640] on span "Publish 2 Items" at bounding box center [1164, 635] width 129 height 19
click at [1280, 77] on icon at bounding box center [1283, 87] width 22 height 22
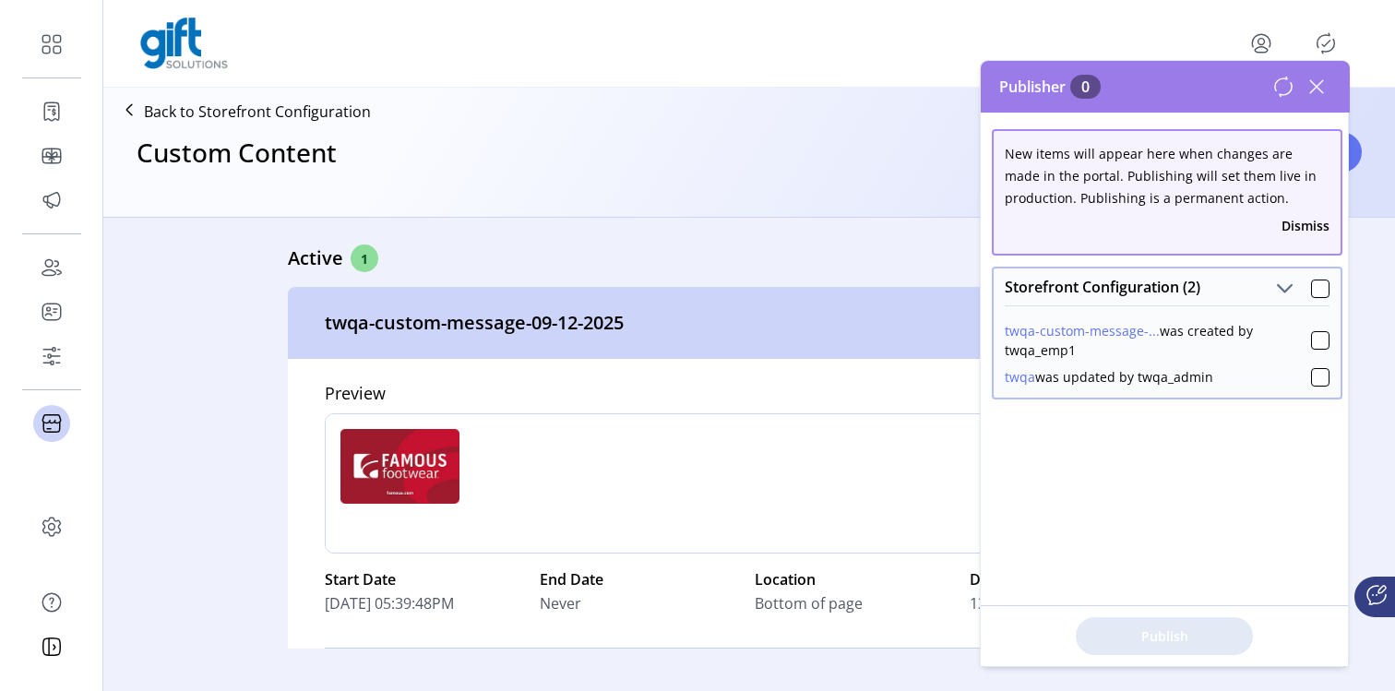
click at [1280, 77] on icon at bounding box center [1283, 87] width 22 height 22
